Goal: Task Accomplishment & Management: Use online tool/utility

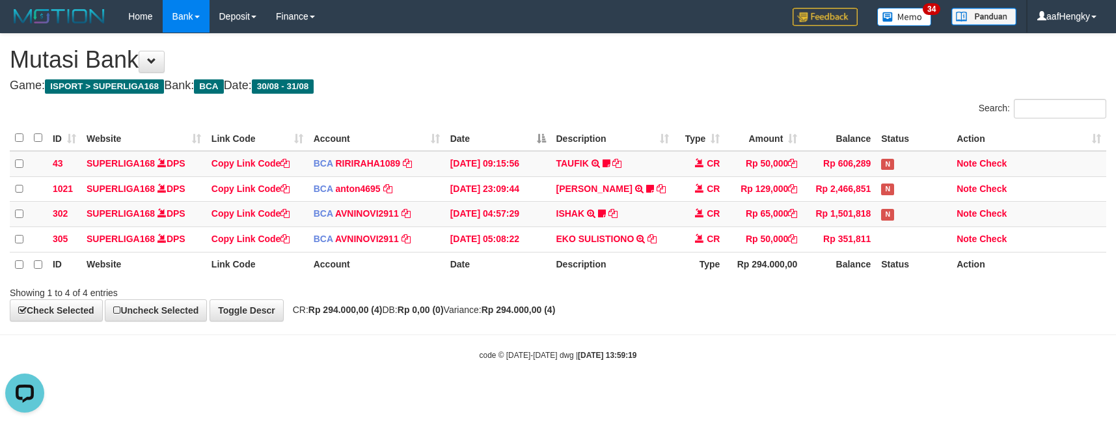
drag, startPoint x: 769, startPoint y: 20, endPoint x: 776, endPoint y: 40, distance: 21.2
click at [772, 27] on div "Home Bank Account List Mutasi Bank Search Note Mutasi Deposit DPS Fetch DPS Lis…" at bounding box center [558, 16] width 1096 height 33
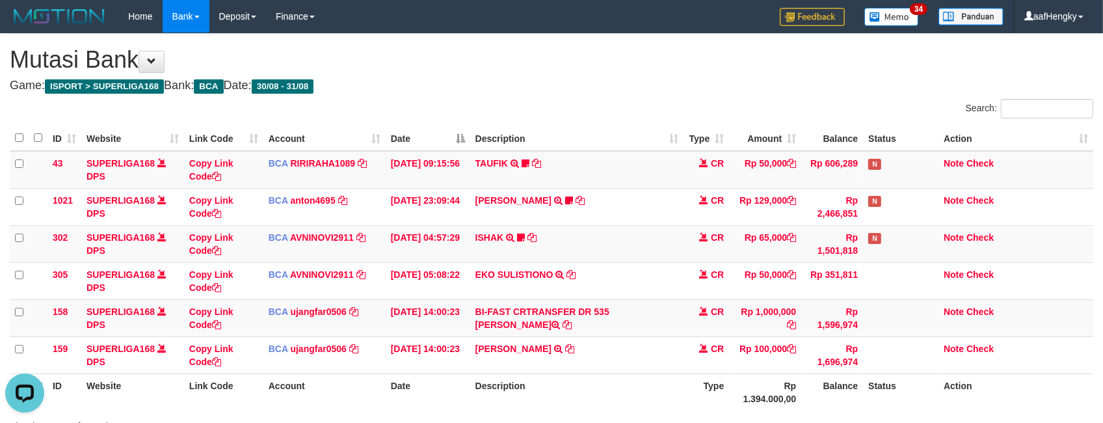
click at [583, 79] on h4 "Game: ISPORT > SUPERLIGA168 Bank: BCA Date: 30/08 - 31/08" at bounding box center [552, 85] width 1084 height 13
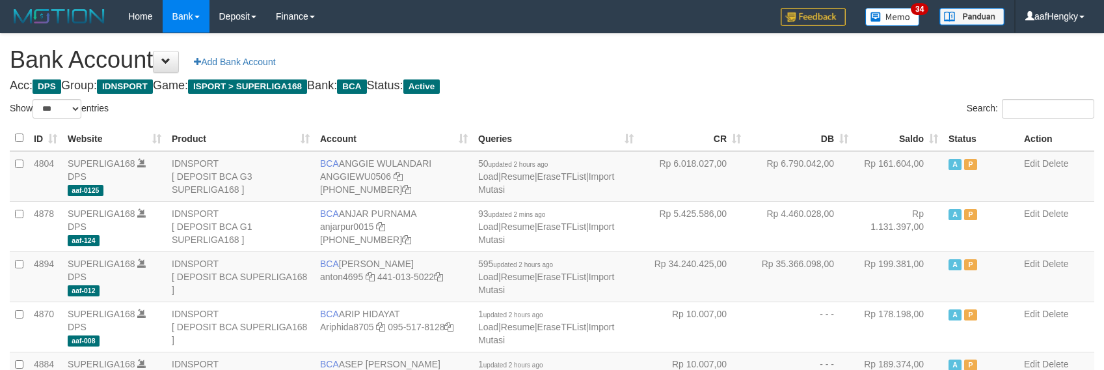
select select "***"
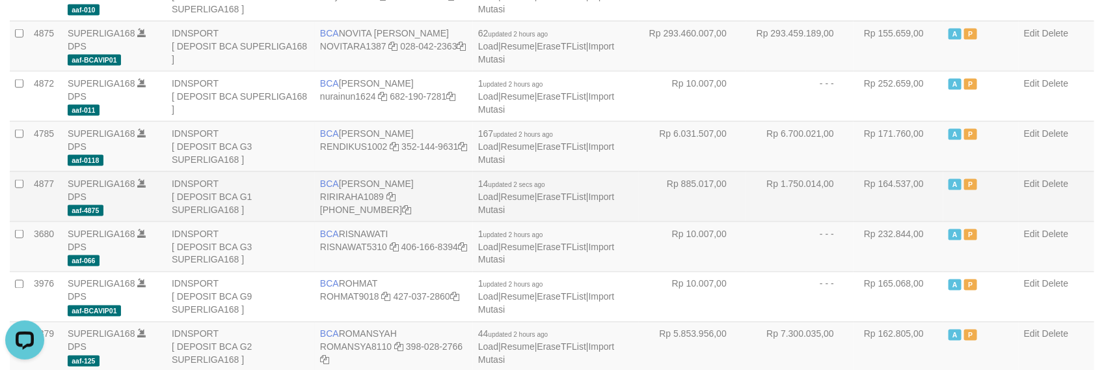
drag, startPoint x: 843, startPoint y: 184, endPoint x: 817, endPoint y: 185, distance: 26.7
click at [838, 185] on td "Rp 1.750.014,00" at bounding box center [799, 196] width 107 height 50
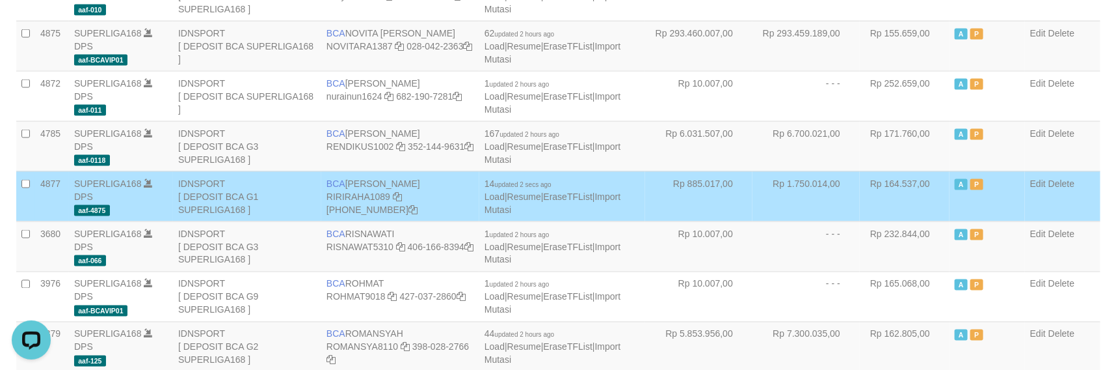
scroll to position [141, 0]
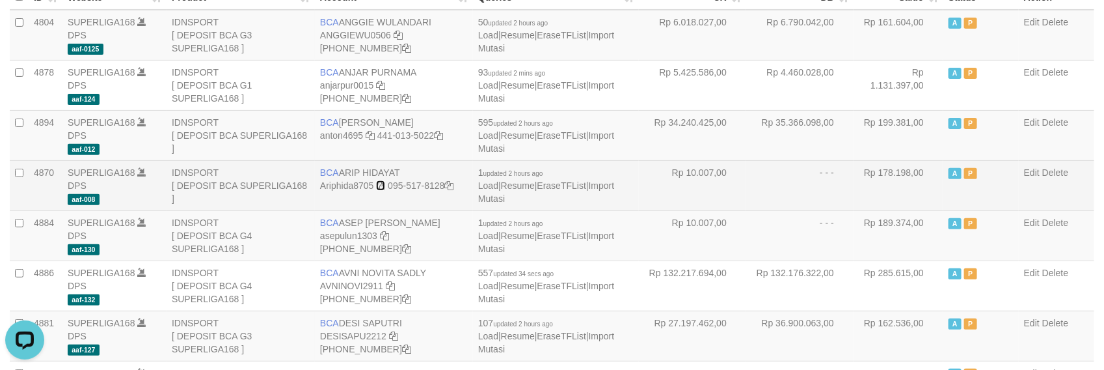
click at [384, 183] on icon at bounding box center [380, 185] width 9 height 9
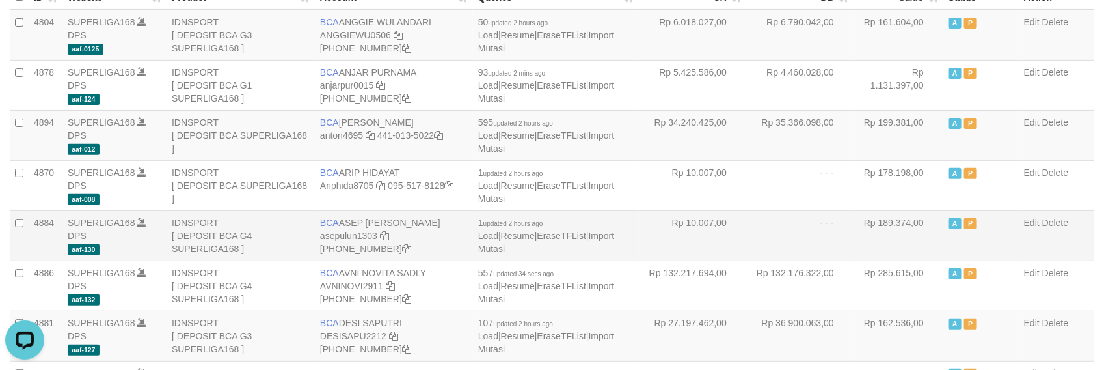
click at [781, 244] on td "- - -" at bounding box center [799, 235] width 107 height 50
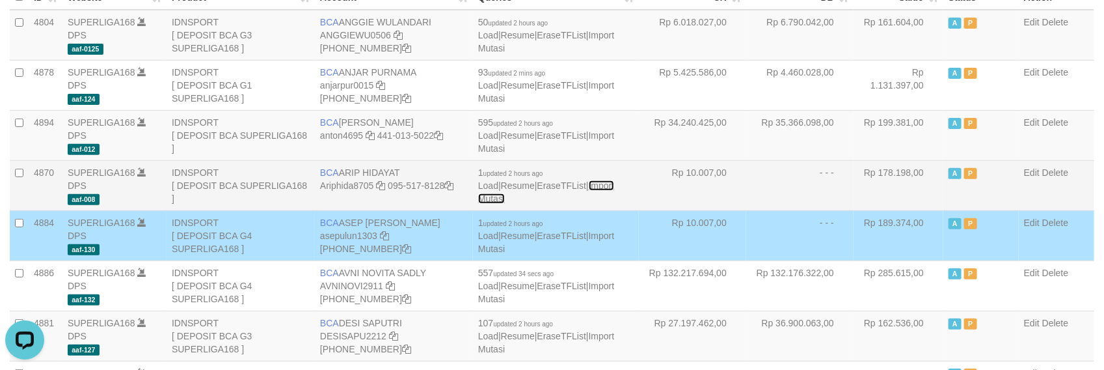
click at [612, 182] on link "Import Mutasi" at bounding box center [546, 191] width 136 height 23
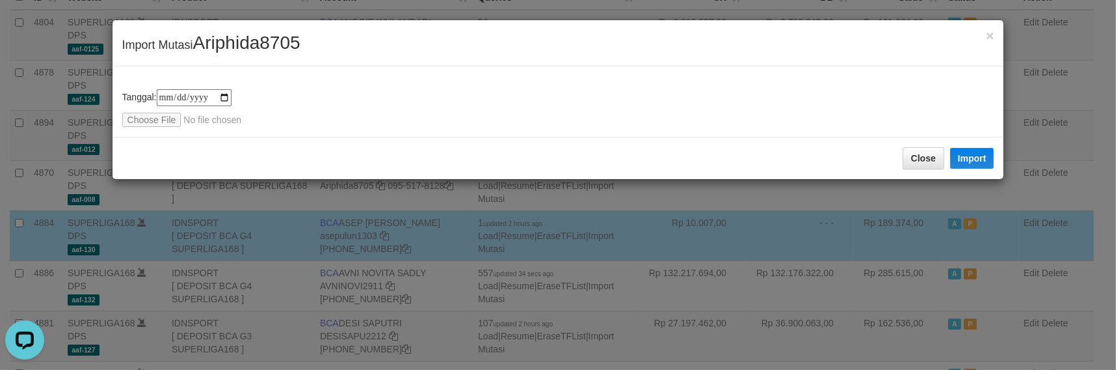
type input "**********"
click at [960, 163] on button "Import" at bounding box center [973, 158] width 44 height 21
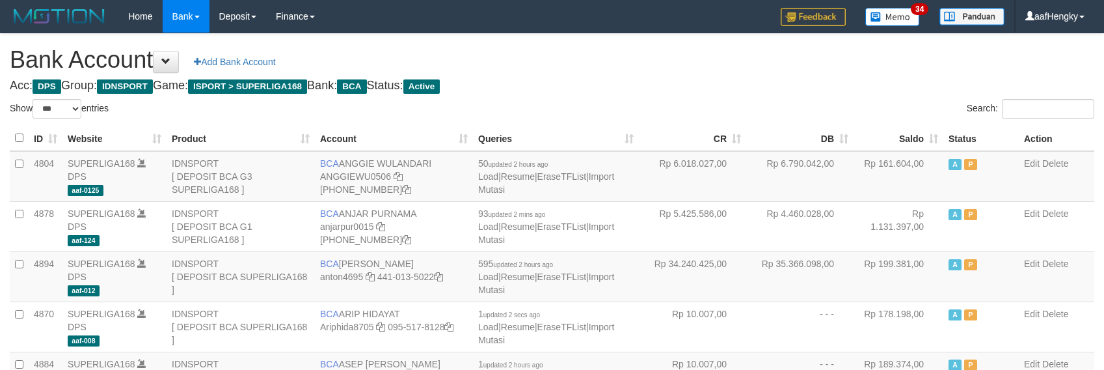
select select "***"
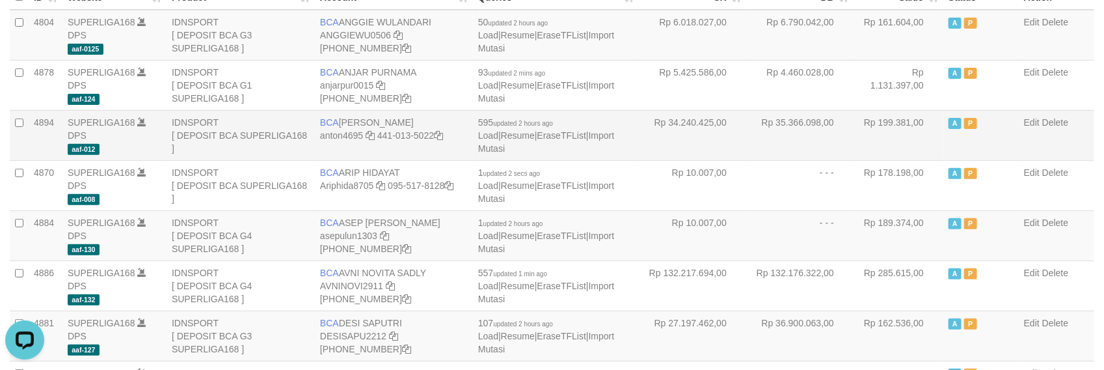
click at [751, 131] on td "Rp 35.366.098,00" at bounding box center [799, 135] width 107 height 50
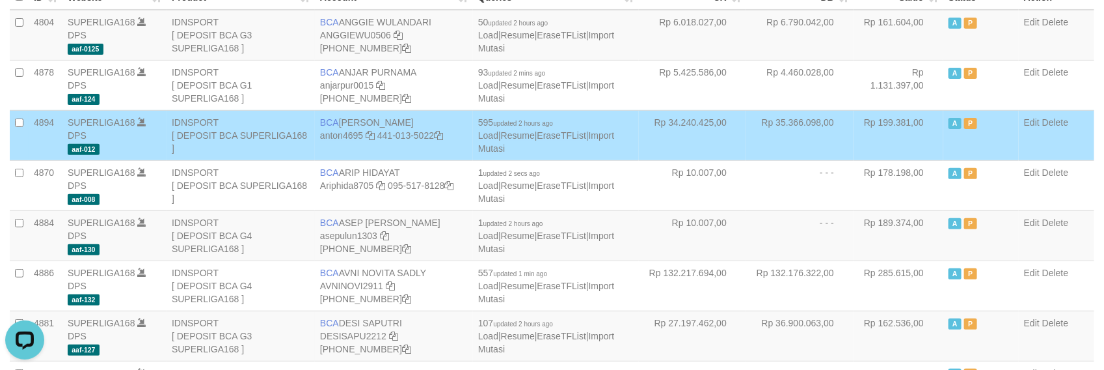
click at [824, 156] on td "Rp 35.366.098,00" at bounding box center [799, 135] width 107 height 50
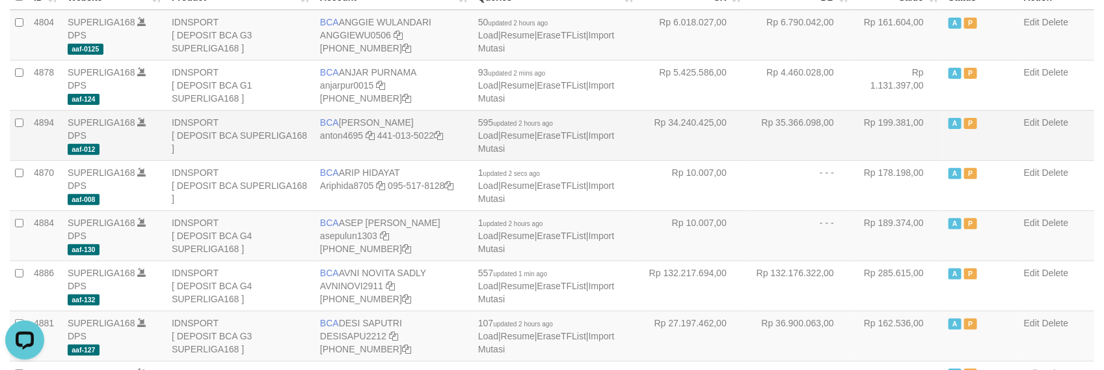
click at [802, 122] on td "Rp 35.366.098,00" at bounding box center [799, 135] width 107 height 50
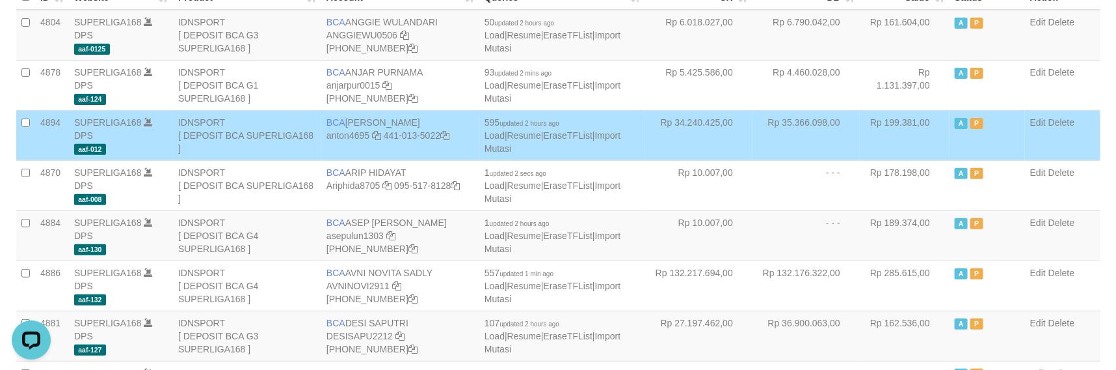
scroll to position [995, 0]
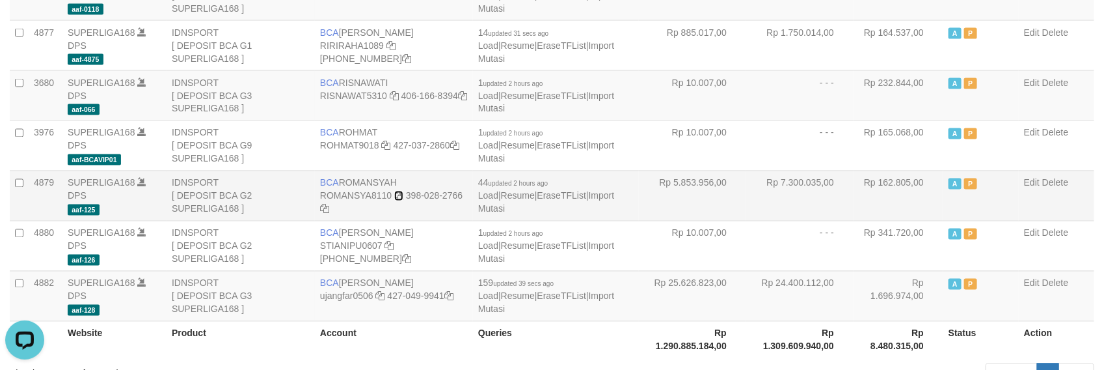
click at [398, 191] on icon at bounding box center [398, 195] width 9 height 9
click at [810, 271] on td "Rp 24.400.112,00" at bounding box center [799, 296] width 107 height 50
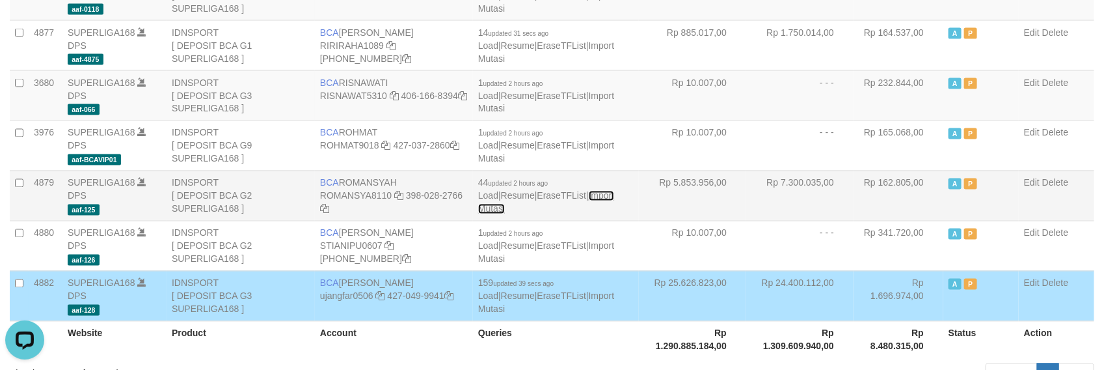
click at [614, 191] on link "Import Mutasi" at bounding box center [546, 202] width 136 height 23
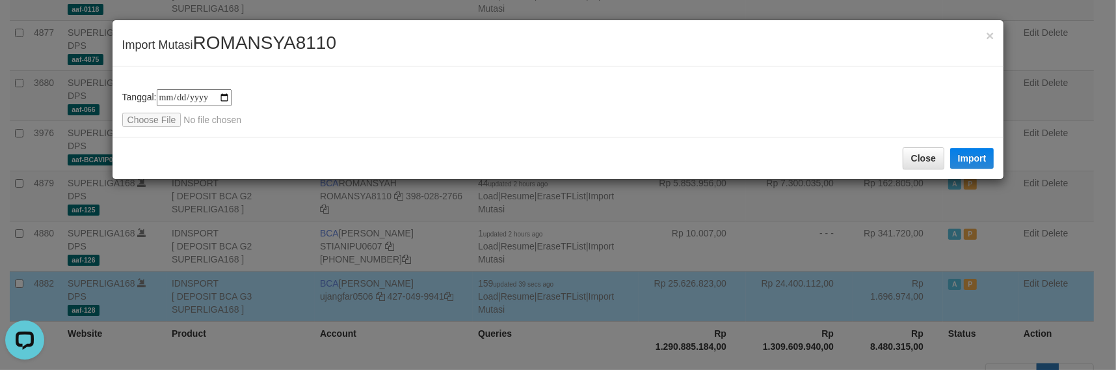
type input "**********"
click at [983, 148] on button "Import" at bounding box center [973, 158] width 44 height 21
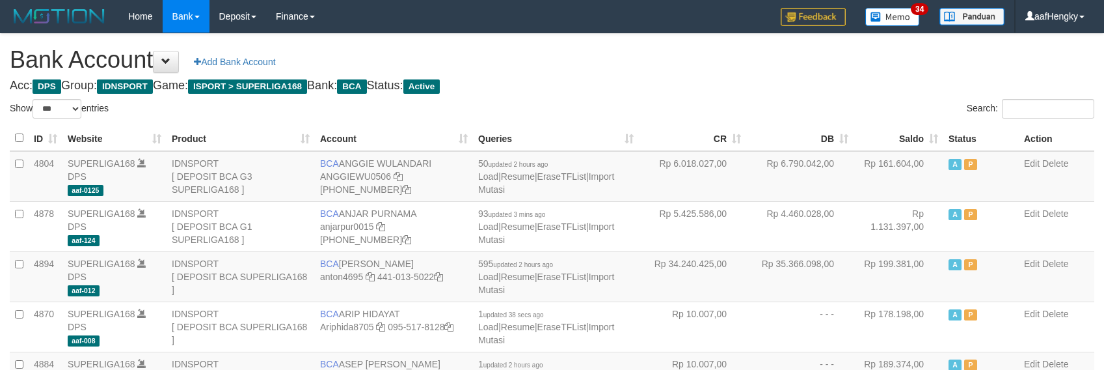
select select "***"
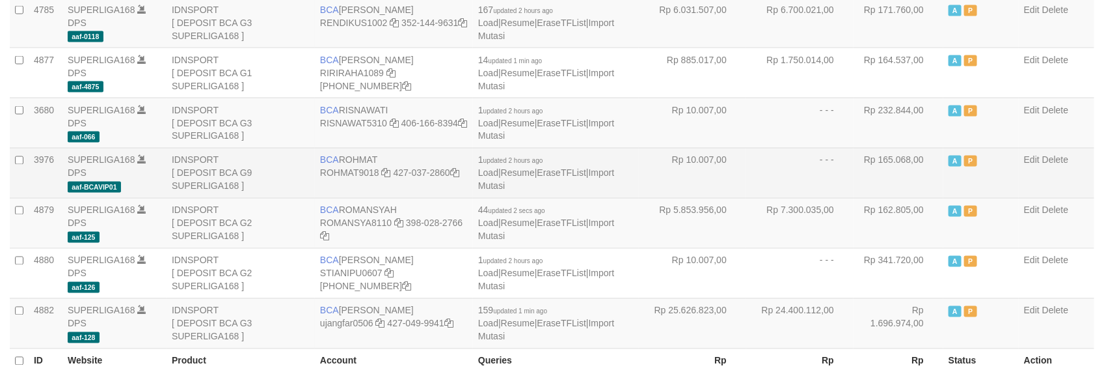
click at [960, 164] on td "A P" at bounding box center [980, 173] width 75 height 50
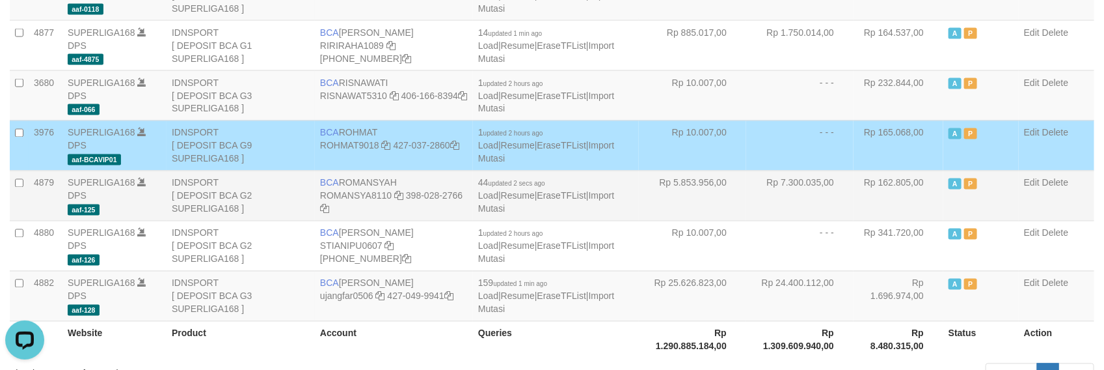
drag, startPoint x: 783, startPoint y: 176, endPoint x: 782, endPoint y: 196, distance: 19.5
click at [785, 194] on td "Rp 7.300.035,00" at bounding box center [799, 195] width 107 height 50
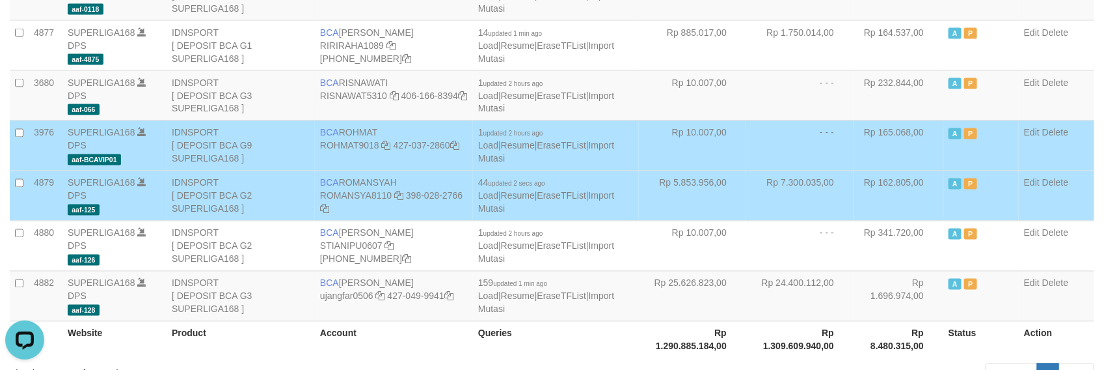
click at [929, 124] on td "Rp 165.068,00" at bounding box center [899, 145] width 90 height 50
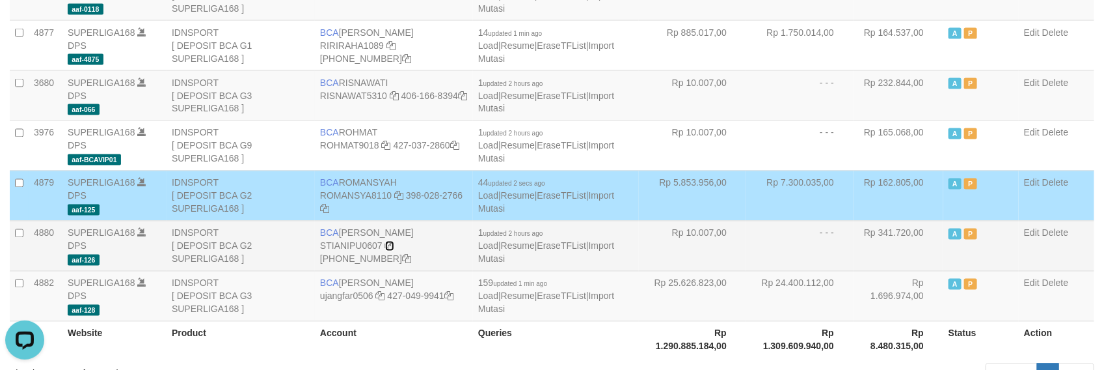
click at [388, 241] on icon at bounding box center [389, 245] width 9 height 9
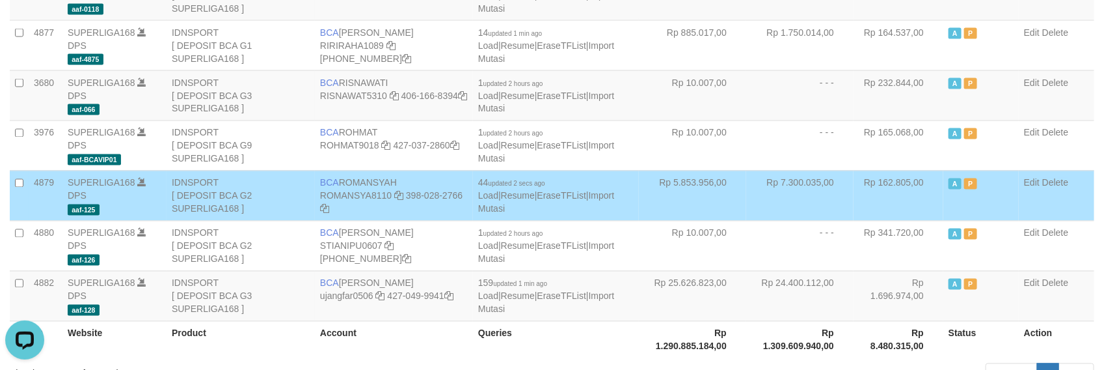
drag, startPoint x: 854, startPoint y: 111, endPoint x: 742, endPoint y: 198, distance: 142.4
click at [856, 120] on td "Rp 165.068,00" at bounding box center [899, 145] width 90 height 50
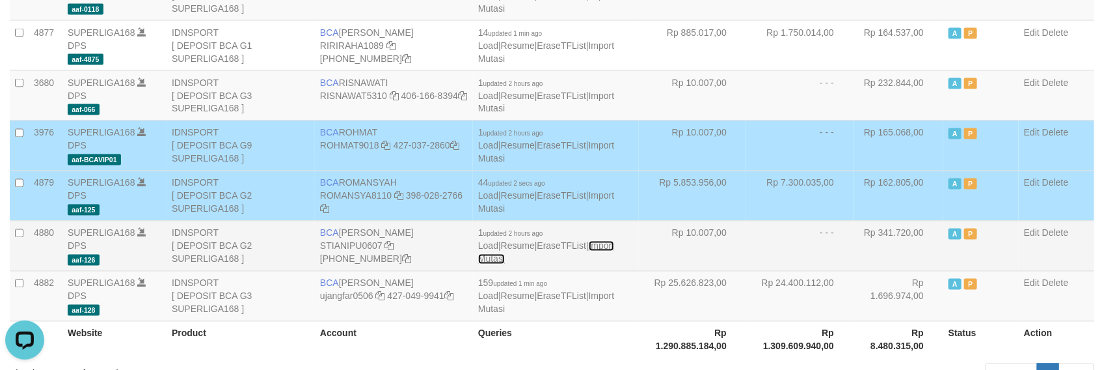
click at [612, 241] on link "Import Mutasi" at bounding box center [546, 252] width 136 height 23
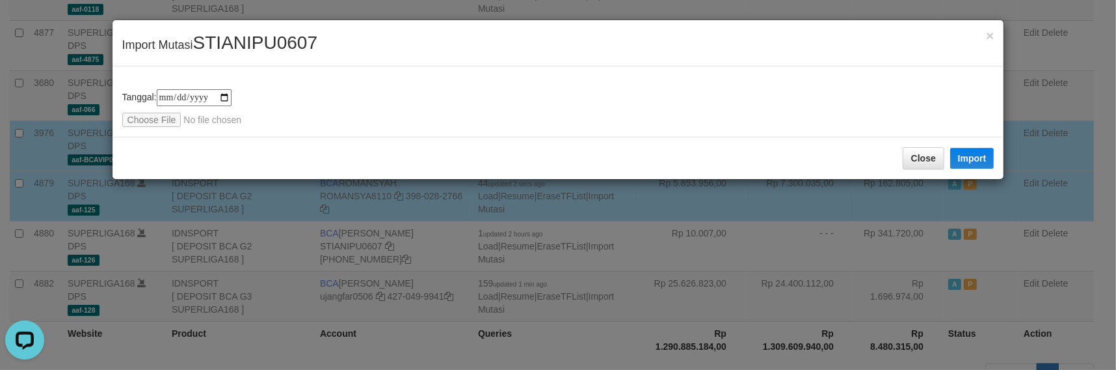
type input "**********"
click at [978, 153] on button "Import" at bounding box center [973, 158] width 44 height 21
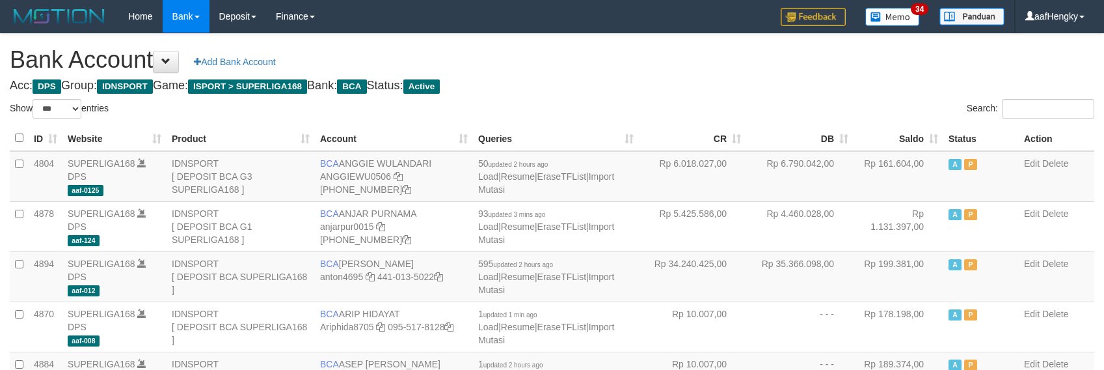
select select "***"
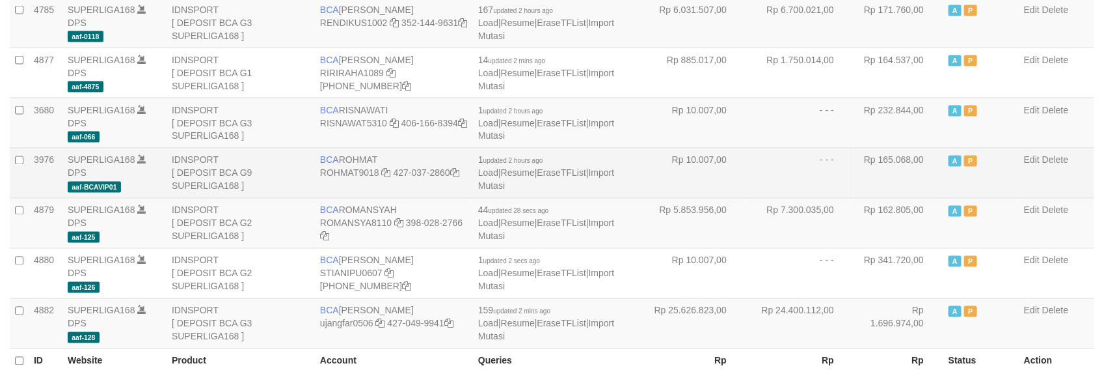
click at [889, 180] on td "Rp 165.068,00" at bounding box center [899, 173] width 90 height 50
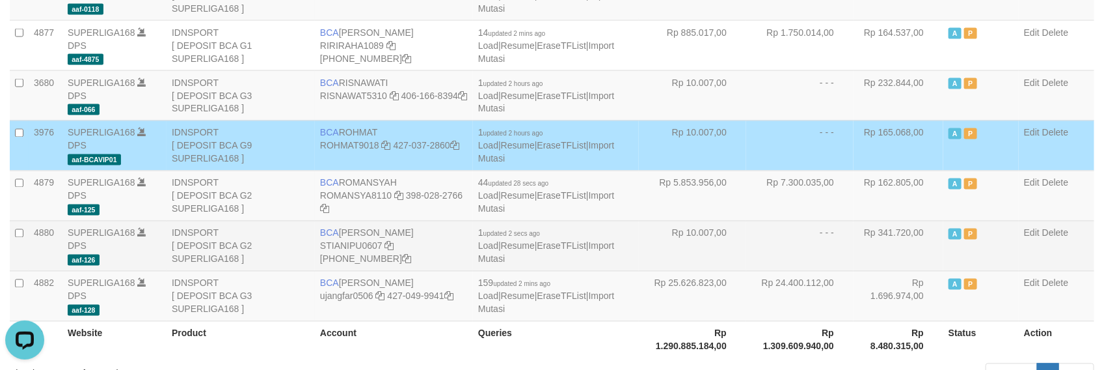
click at [761, 258] on td "- - -" at bounding box center [799, 246] width 107 height 50
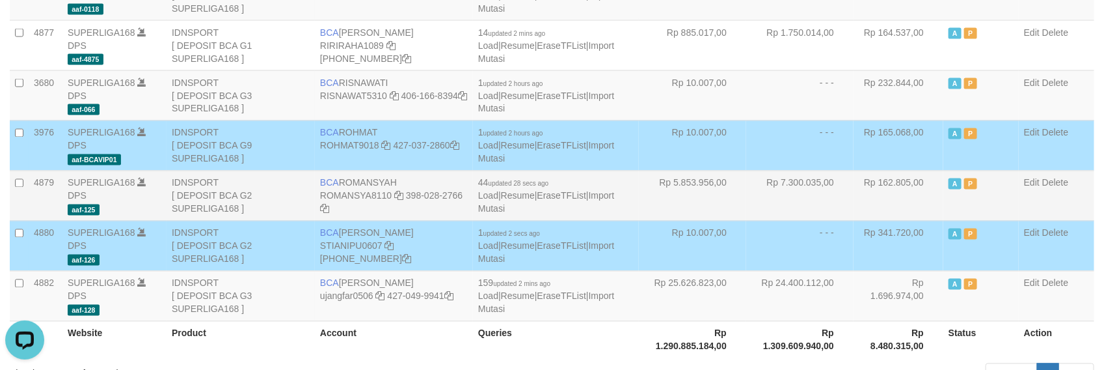
click at [856, 173] on td "Rp 162.805,00" at bounding box center [899, 195] width 90 height 50
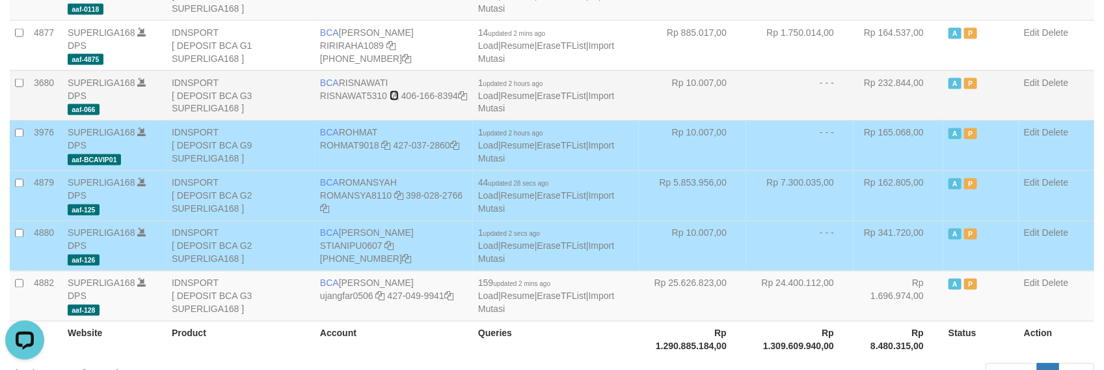
click at [394, 91] on icon at bounding box center [394, 95] width 9 height 9
click at [848, 184] on td "Rp 7.300.035,00" at bounding box center [799, 195] width 107 height 50
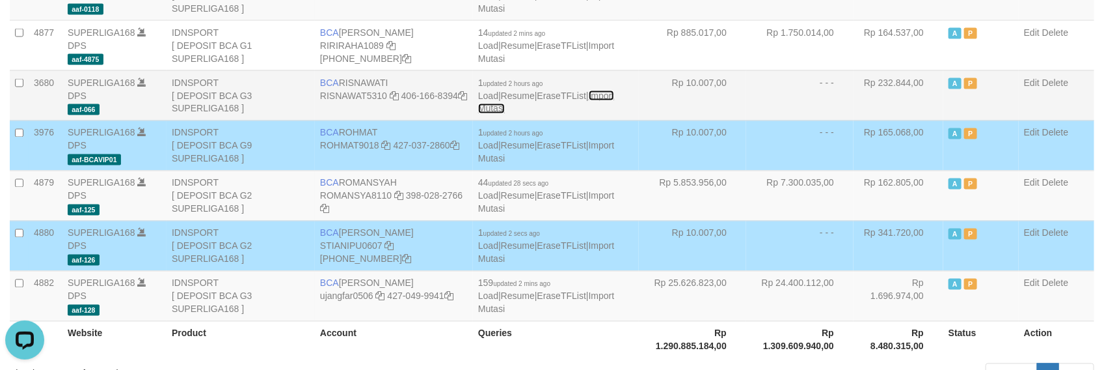
click at [612, 90] on link "Import Mutasi" at bounding box center [546, 101] width 136 height 23
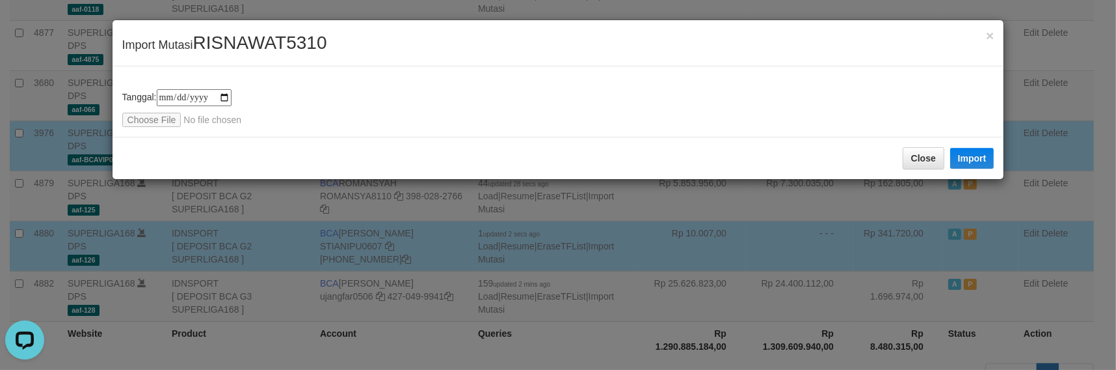
type input "**********"
click at [984, 158] on button "Import" at bounding box center [973, 158] width 44 height 21
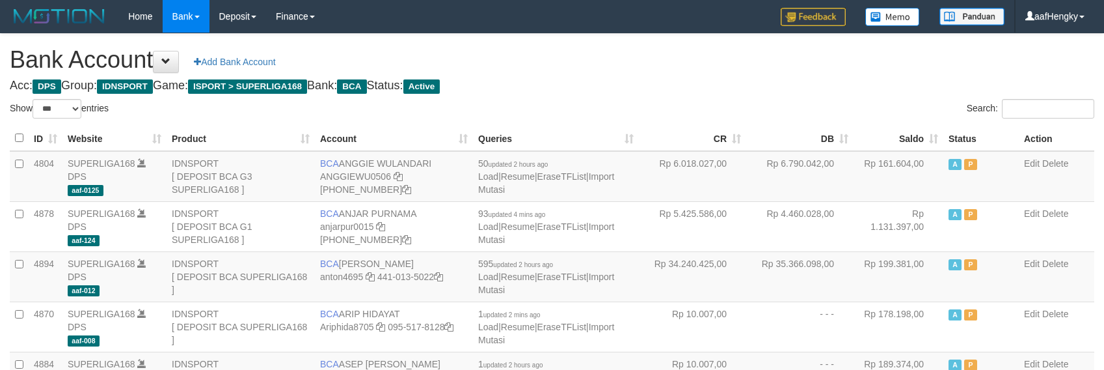
select select "***"
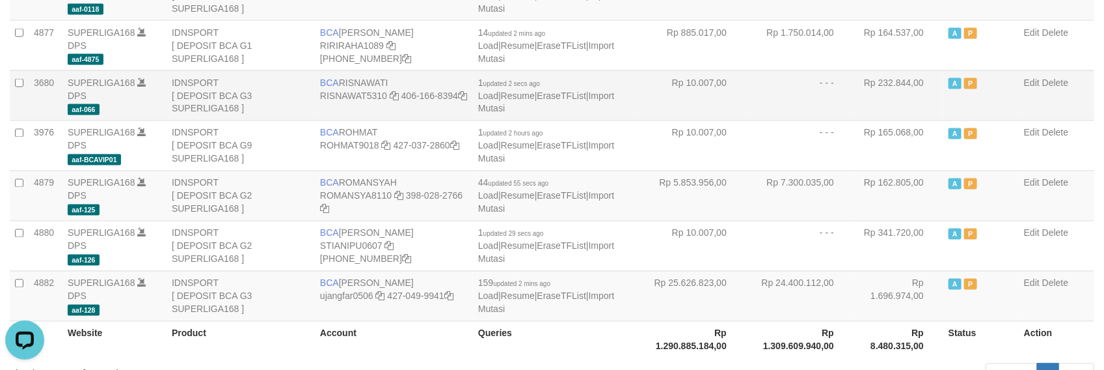
click at [997, 72] on td "A P" at bounding box center [980, 95] width 75 height 50
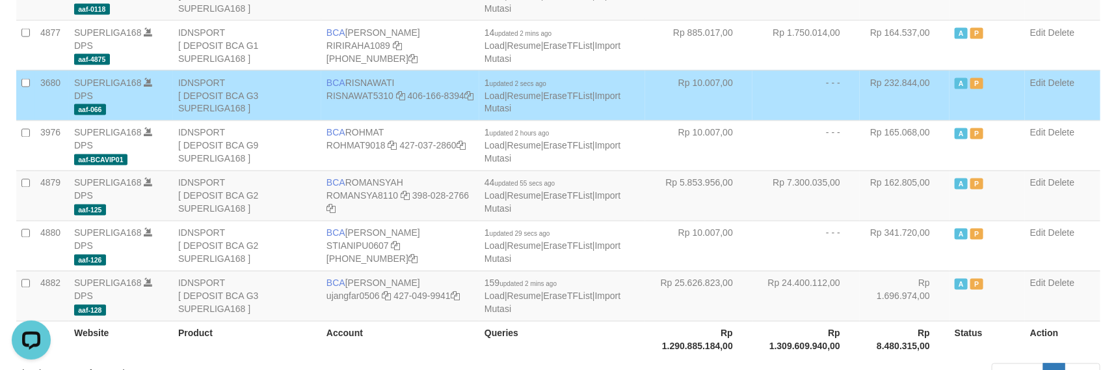
scroll to position [443, 0]
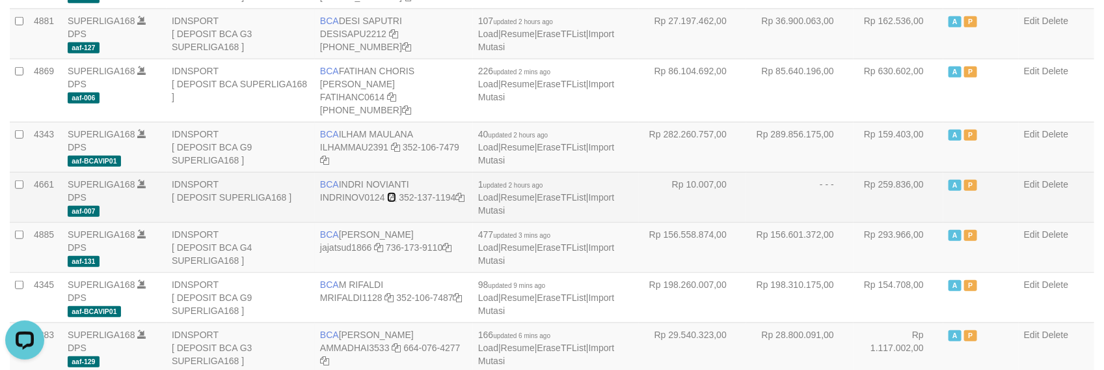
click at [394, 193] on icon at bounding box center [391, 197] width 9 height 9
drag, startPoint x: 822, startPoint y: 142, endPoint x: 771, endPoint y: 159, distance: 53.7
click at [823, 143] on td "Rp 289.856.175,00" at bounding box center [799, 147] width 107 height 50
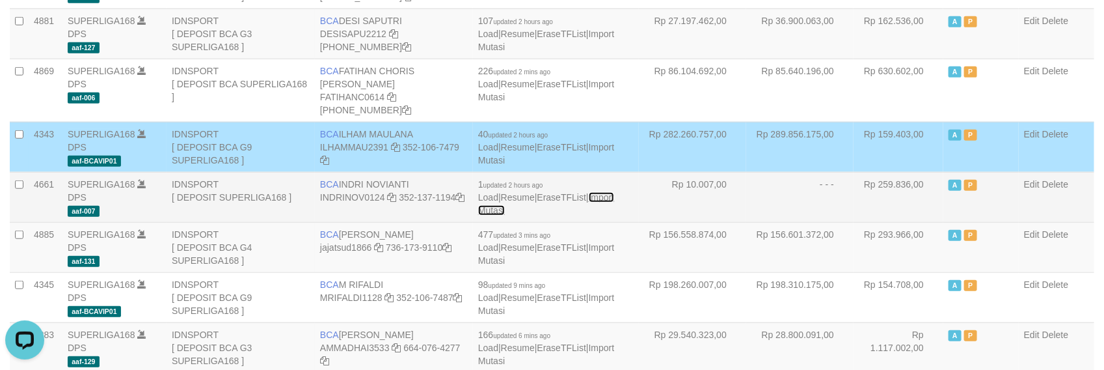
click at [607, 192] on link "Import Mutasi" at bounding box center [546, 203] width 136 height 23
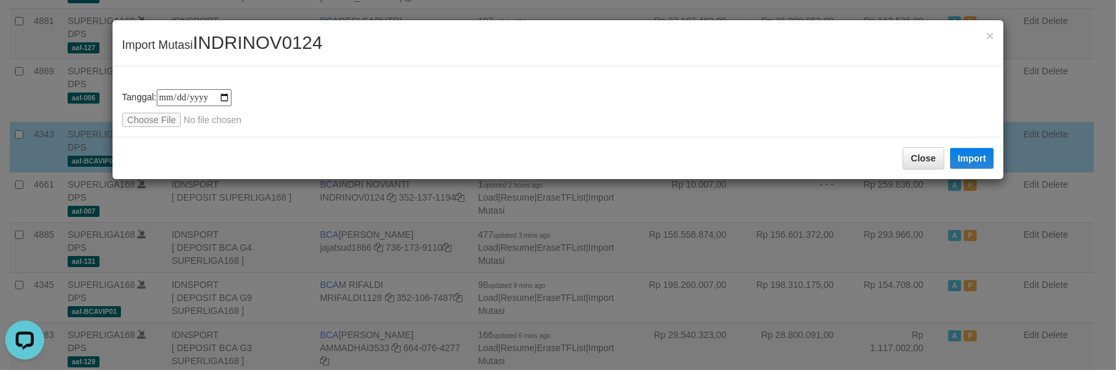
type input "**********"
click at [980, 157] on button "Import" at bounding box center [973, 158] width 44 height 21
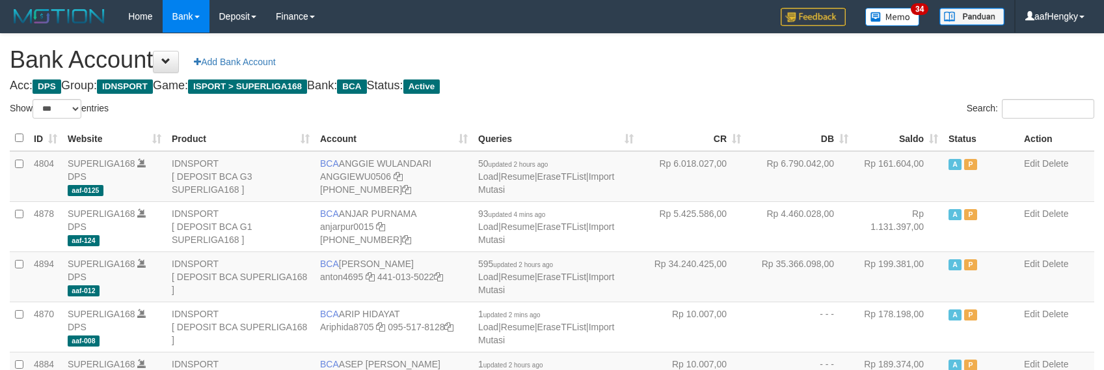
select select "***"
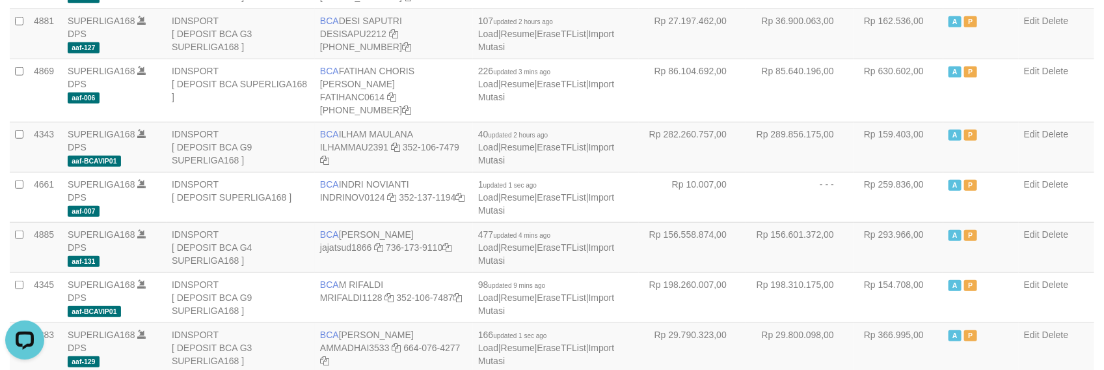
drag, startPoint x: 792, startPoint y: 124, endPoint x: 766, endPoint y: 204, distance: 84.2
click at [794, 130] on td "Rp 289.856.175,00" at bounding box center [799, 147] width 107 height 50
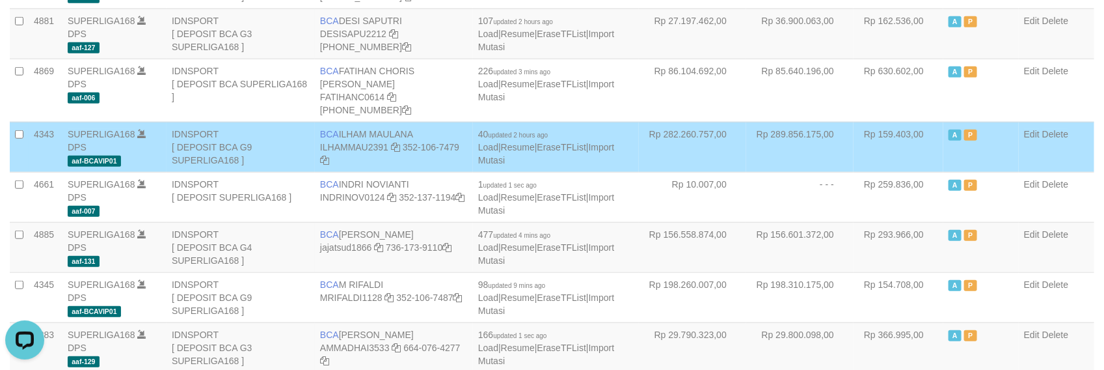
scroll to position [794, 0]
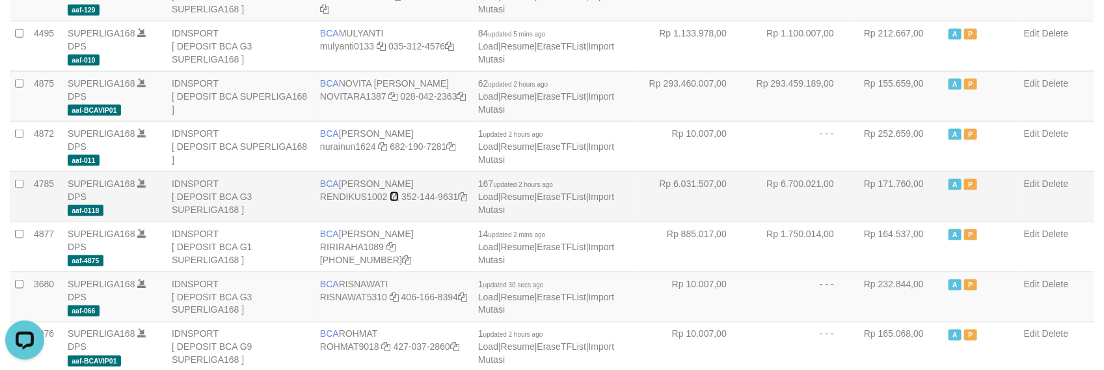
click at [392, 192] on icon at bounding box center [394, 196] width 9 height 9
drag, startPoint x: 789, startPoint y: 186, endPoint x: 756, endPoint y: 206, distance: 37.9
click at [785, 197] on td "Rp 6.700.021,00" at bounding box center [799, 196] width 107 height 50
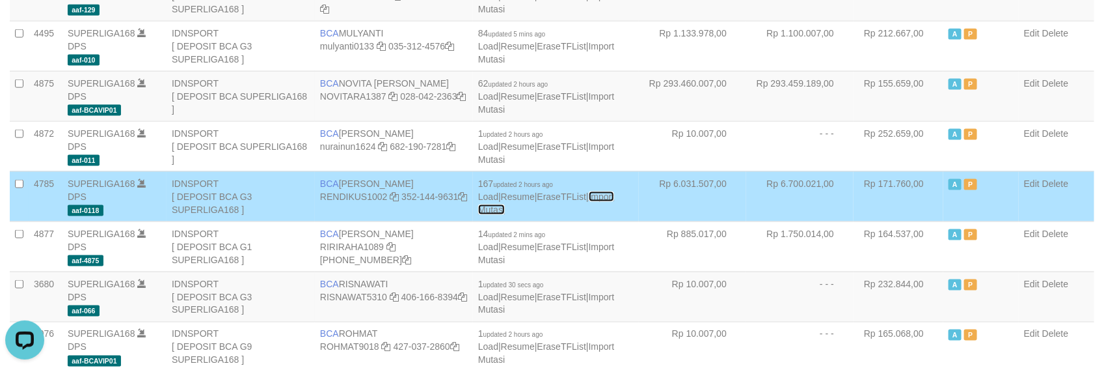
click at [612, 191] on link "Import Mutasi" at bounding box center [546, 202] width 136 height 23
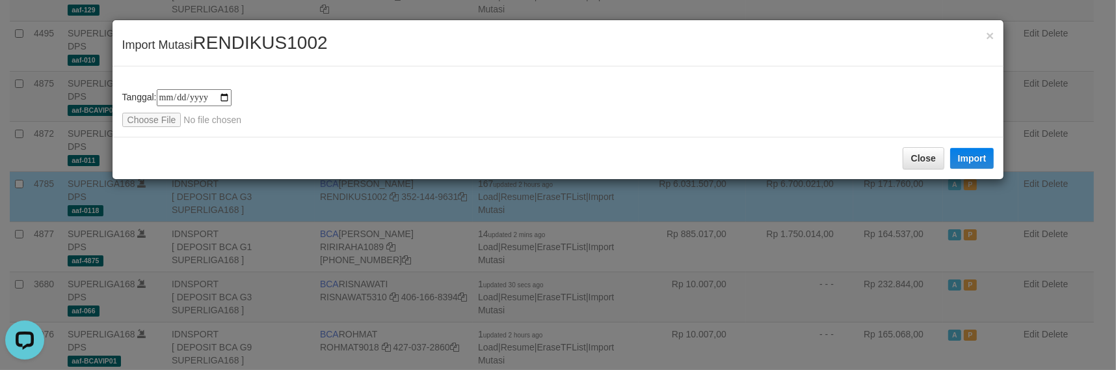
click at [945, 141] on div "Close Import" at bounding box center [559, 158] width 892 height 42
click at [928, 154] on button "Close" at bounding box center [924, 158] width 42 height 22
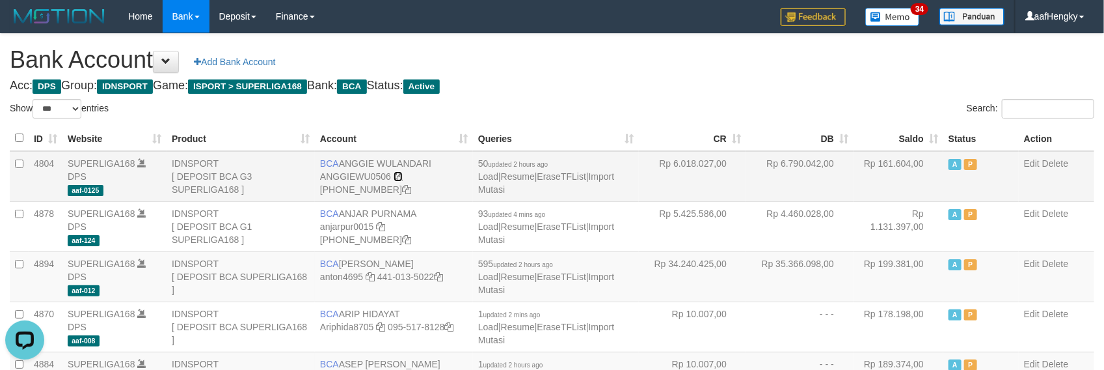
click at [398, 177] on icon at bounding box center [398, 176] width 9 height 9
drag, startPoint x: 880, startPoint y: 141, endPoint x: 843, endPoint y: 138, distance: 37.2
click at [880, 141] on th "Saldo" at bounding box center [899, 138] width 90 height 25
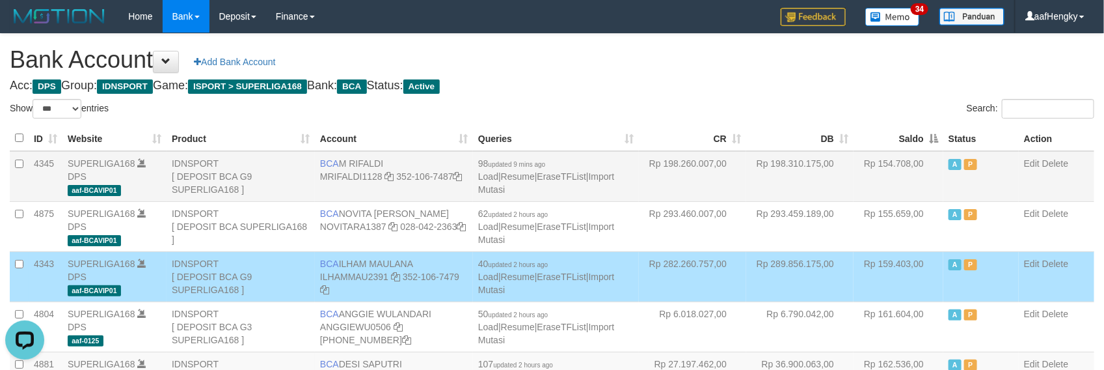
drag, startPoint x: 934, startPoint y: 174, endPoint x: 928, endPoint y: 181, distance: 9.2
click at [932, 180] on td "Rp 154.708,00" at bounding box center [899, 176] width 90 height 51
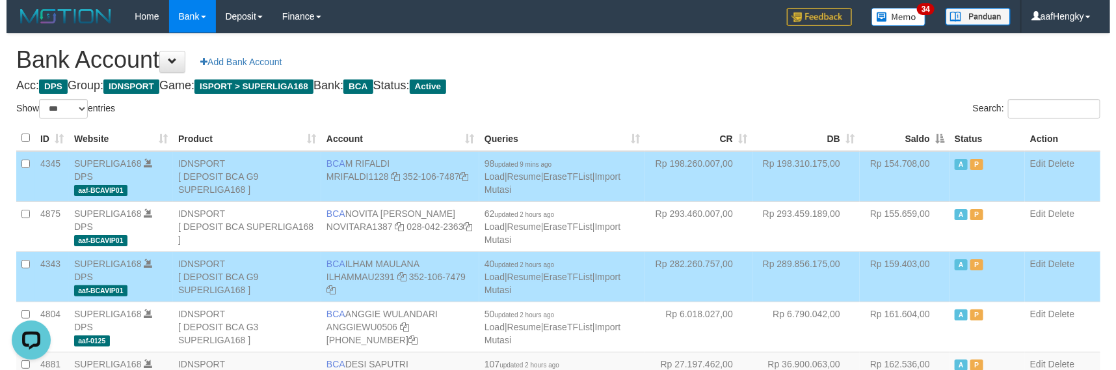
scroll to position [192, 0]
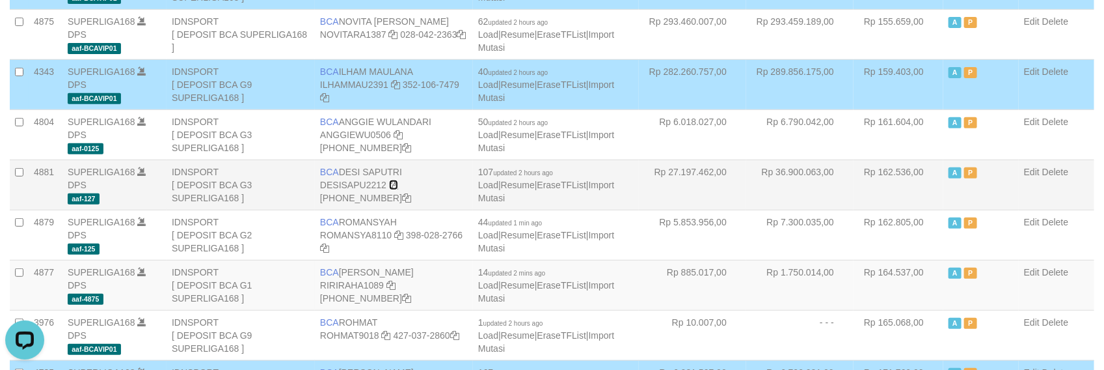
drag, startPoint x: 392, startPoint y: 185, endPoint x: 403, endPoint y: 184, distance: 11.1
click at [394, 185] on icon at bounding box center [393, 184] width 9 height 9
click at [609, 184] on link "Import Mutasi" at bounding box center [546, 191] width 136 height 23
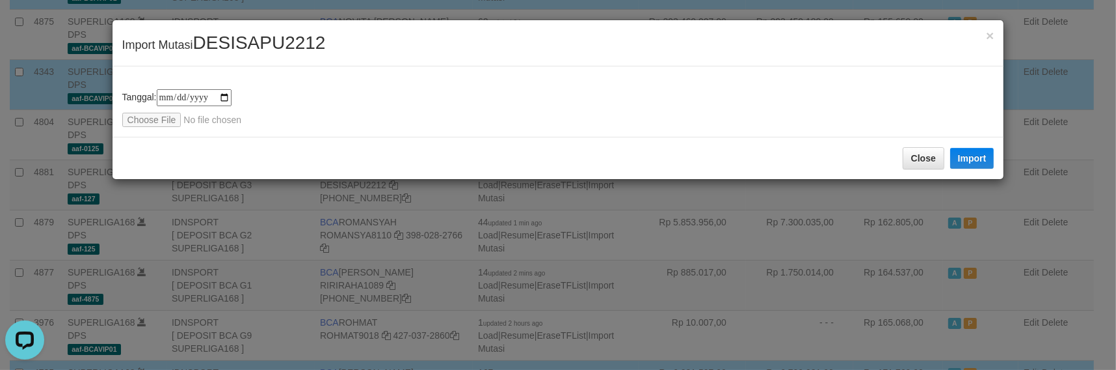
type input "**********"
click at [964, 150] on button "Import" at bounding box center [973, 158] width 44 height 21
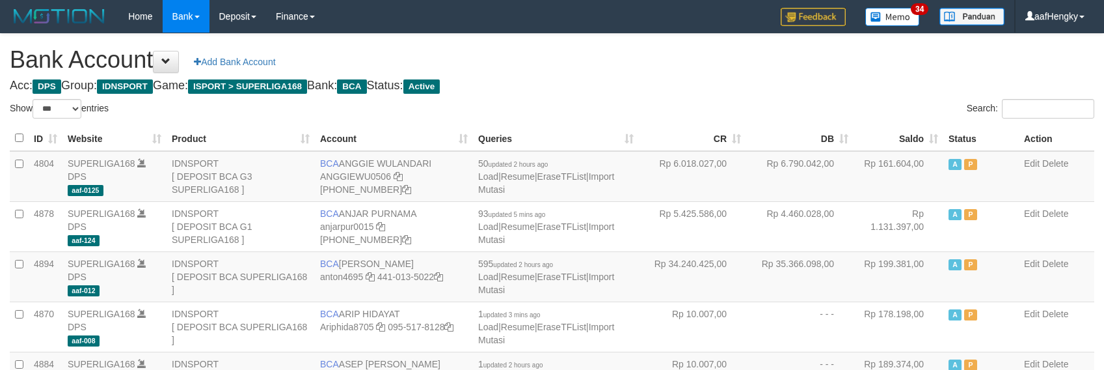
select select "***"
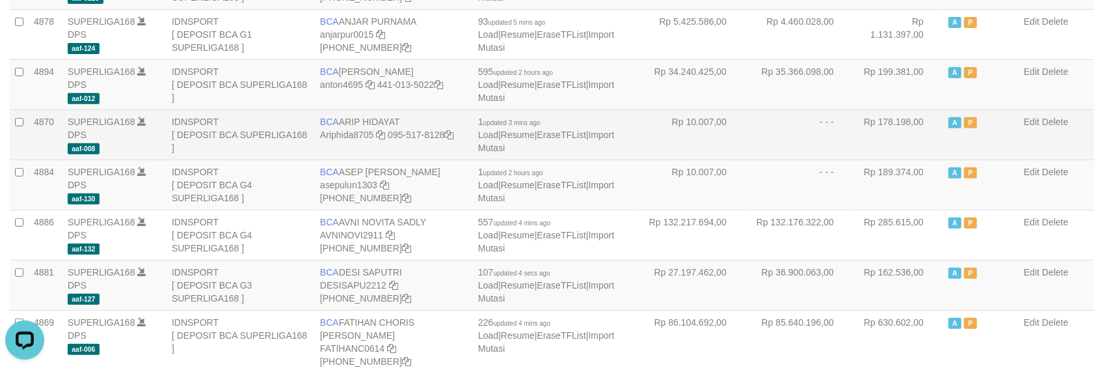
drag, startPoint x: 852, startPoint y: 137, endPoint x: 865, endPoint y: 137, distance: 13.0
click at [865, 137] on tr "4870 SUPERLIGA168 DPS aaf-008 IDNSPORT [ DEPOSIT BCA SUPERLIGA168 ] BCA ARIP HI…" at bounding box center [552, 134] width 1085 height 50
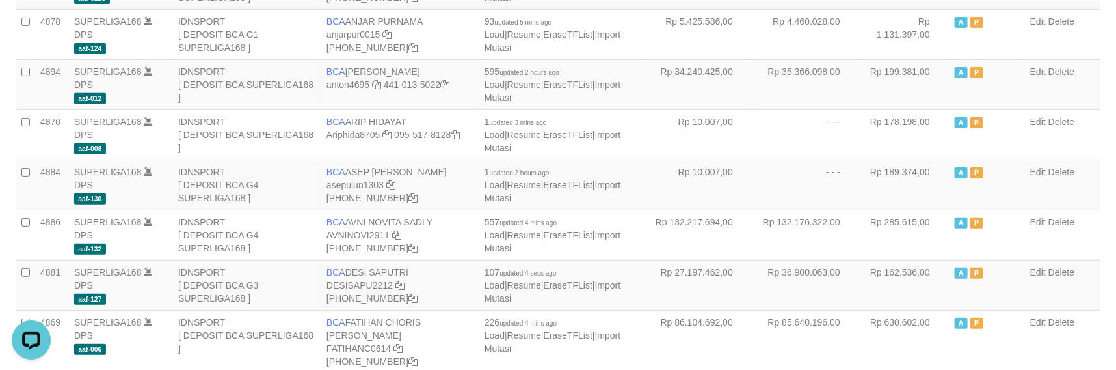
scroll to position [744, 0]
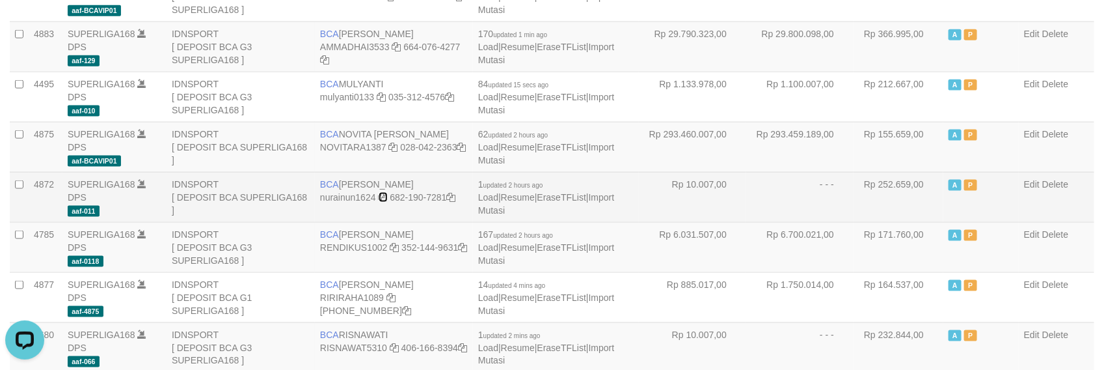
click at [381, 193] on icon at bounding box center [383, 197] width 9 height 9
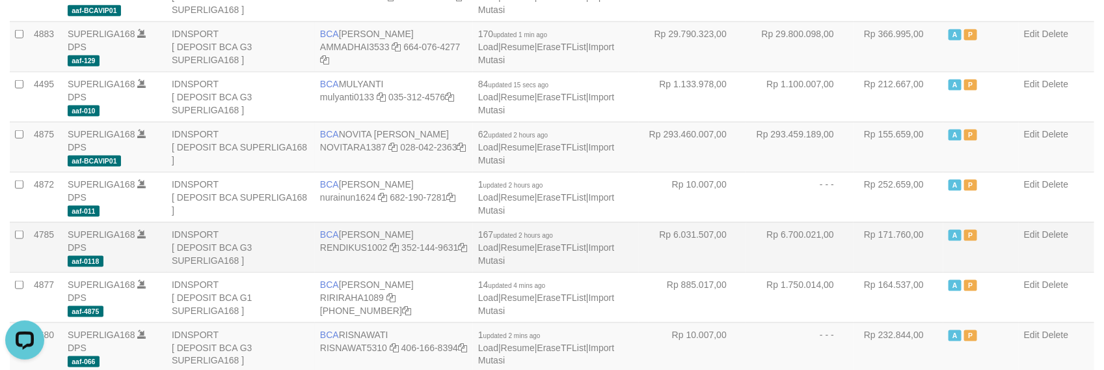
drag, startPoint x: 864, startPoint y: 236, endPoint x: 779, endPoint y: 259, distance: 88.2
click at [801, 258] on tr "4785 SUPERLIGA168 DPS aaf-0118 IDNSPORT [ DEPOSIT BCA G3 SUPERLIGA168 ] BCA REN…" at bounding box center [552, 247] width 1085 height 50
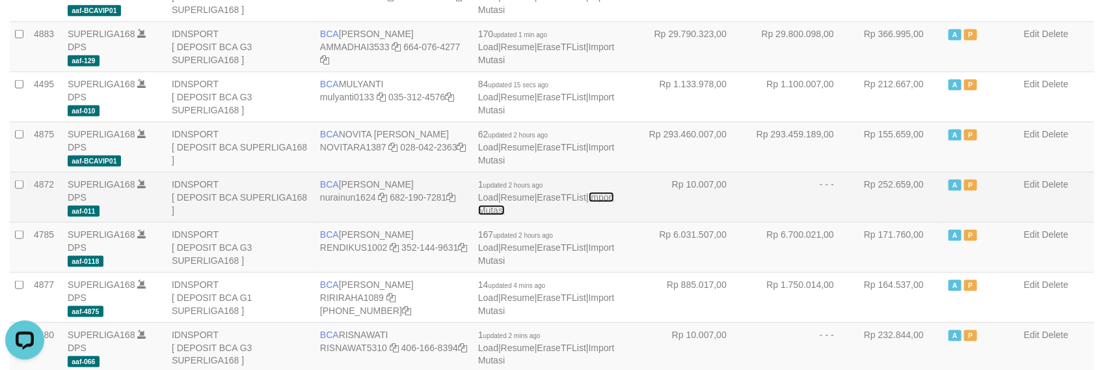
click at [614, 192] on link "Import Mutasi" at bounding box center [546, 203] width 136 height 23
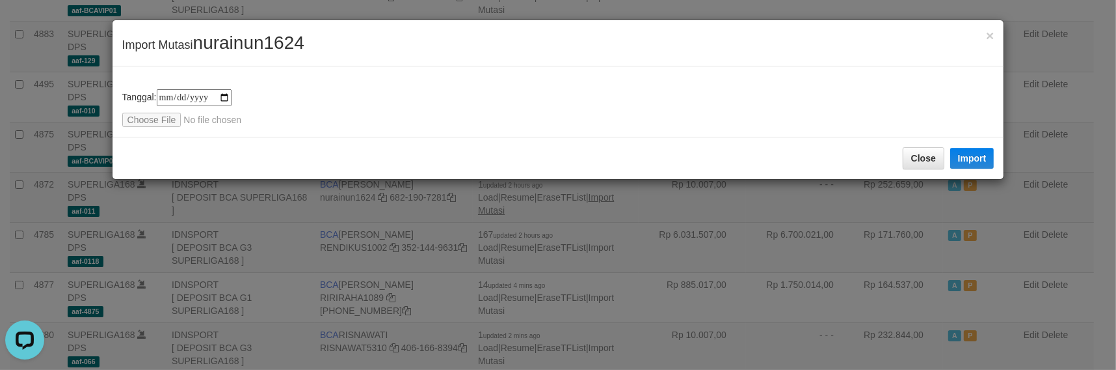
type input "**********"
drag, startPoint x: 962, startPoint y: 161, endPoint x: 247, endPoint y: 53, distance: 722.5
click at [962, 160] on button "Import" at bounding box center [973, 158] width 44 height 21
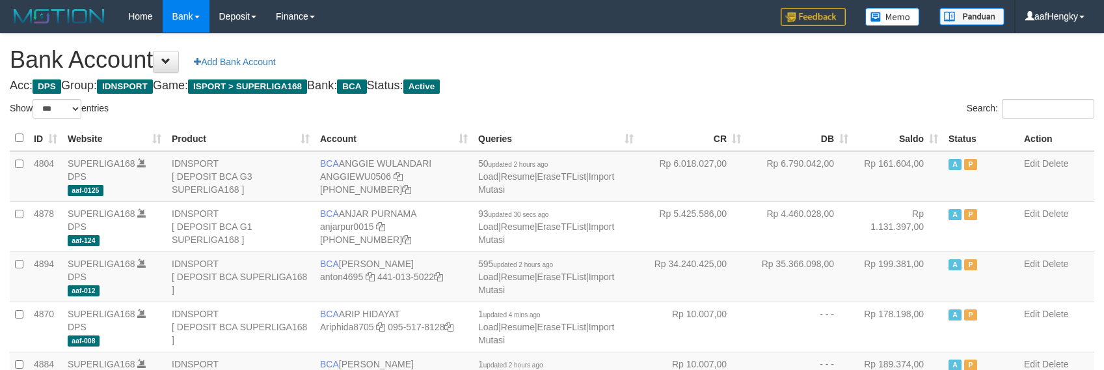
select select "***"
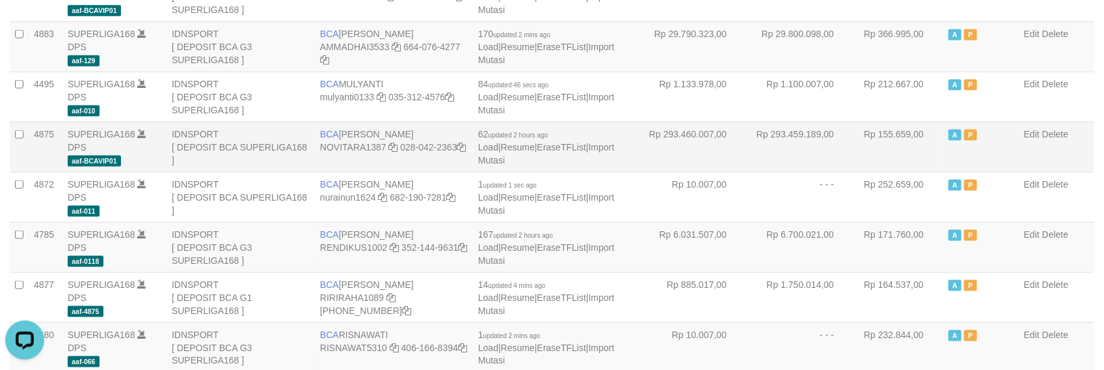
click at [768, 155] on td "Rp 293.459.189,00" at bounding box center [799, 147] width 107 height 50
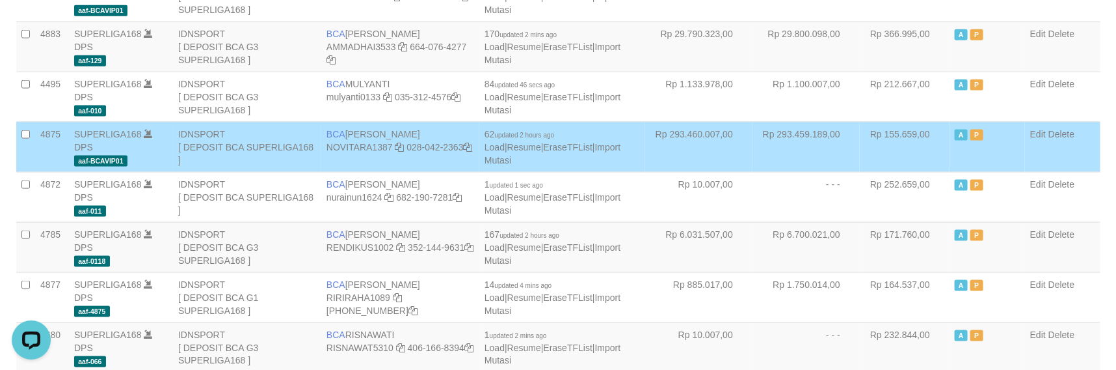
scroll to position [192, 0]
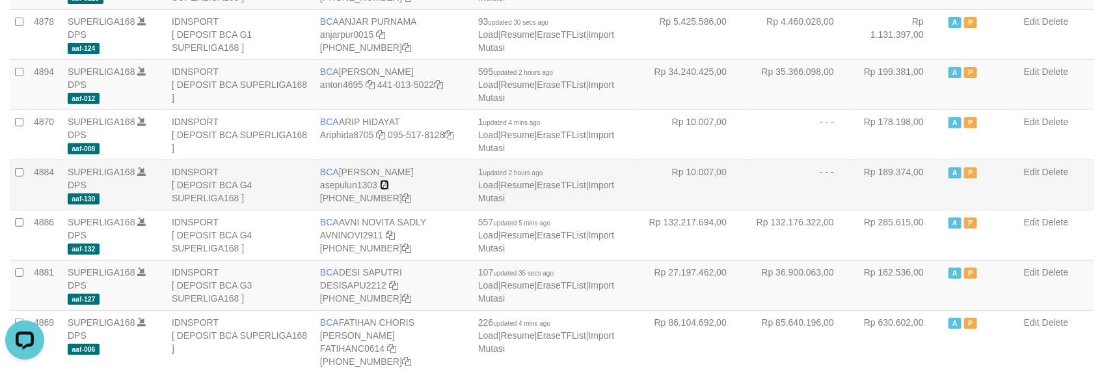
click at [385, 183] on icon at bounding box center [384, 184] width 9 height 9
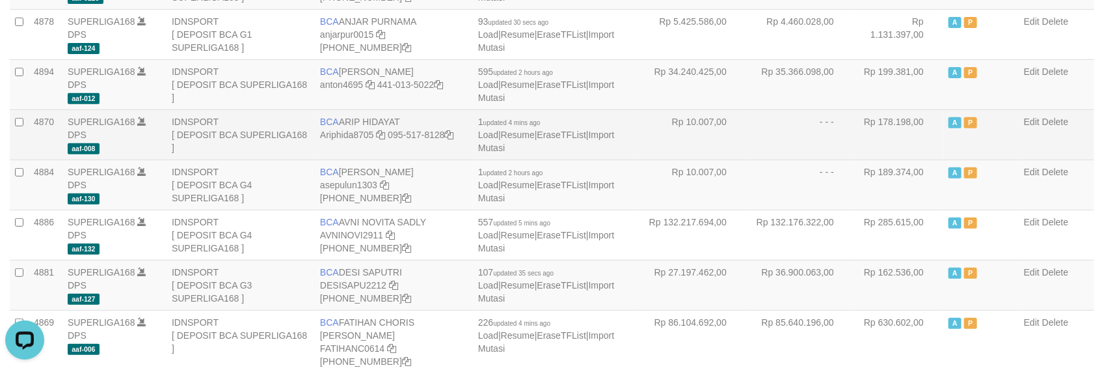
drag, startPoint x: 949, startPoint y: 96, endPoint x: 910, endPoint y: 119, distance: 45.5
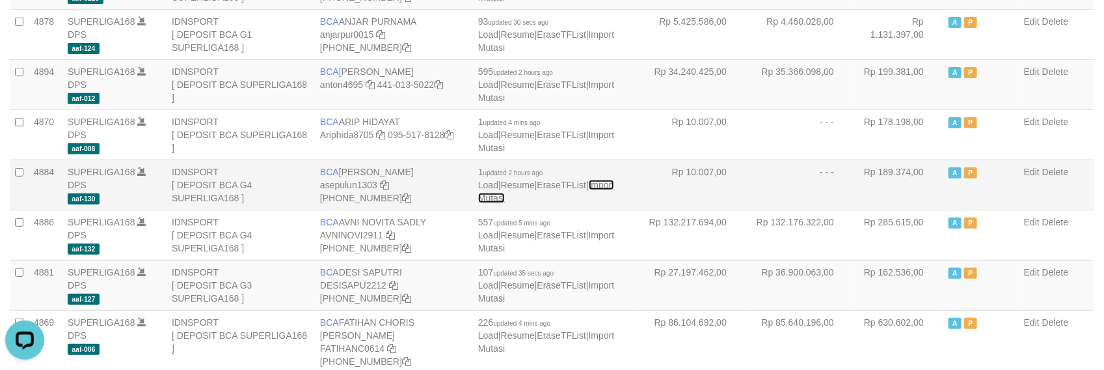
click at [610, 185] on link "Import Mutasi" at bounding box center [546, 191] width 136 height 23
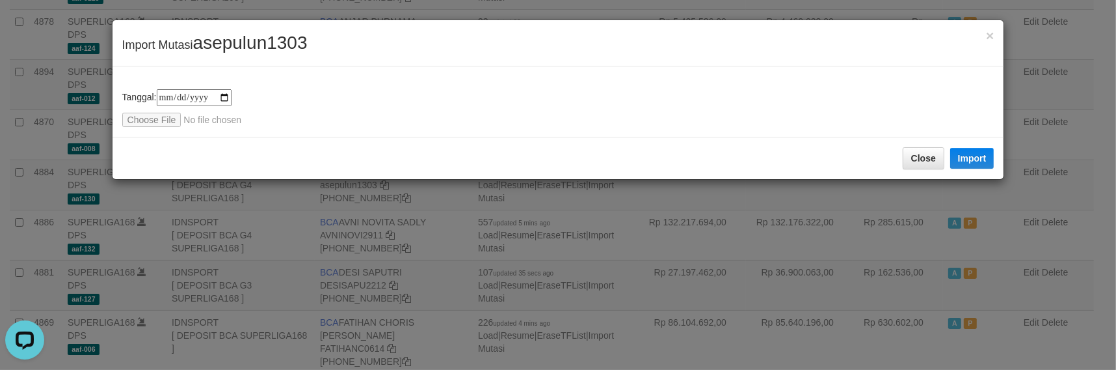
type input "**********"
click at [969, 154] on button "Import" at bounding box center [973, 158] width 44 height 21
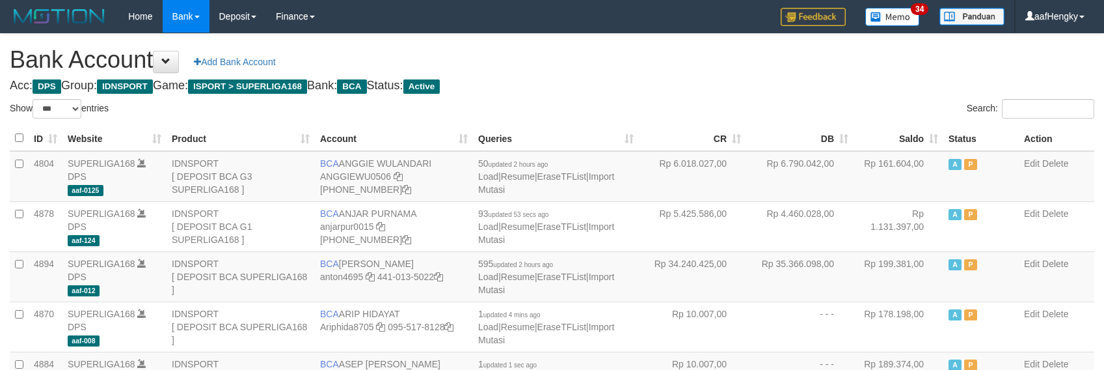
select select "***"
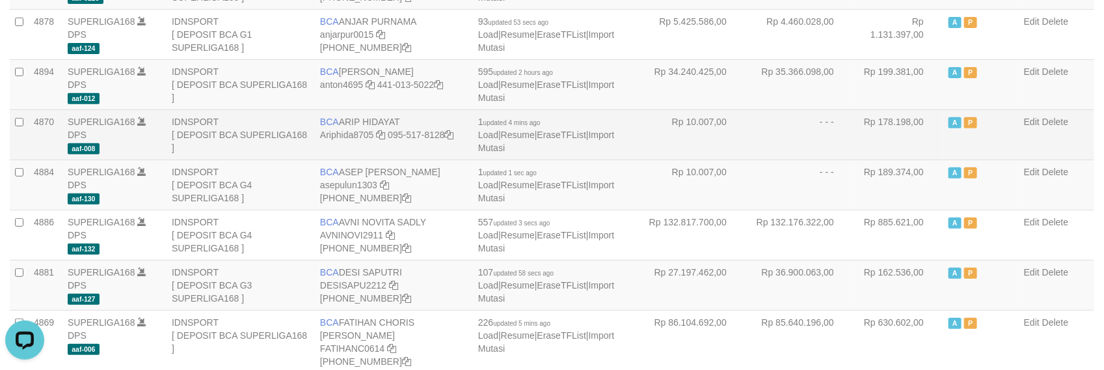
click at [852, 150] on td "- - -" at bounding box center [799, 134] width 107 height 50
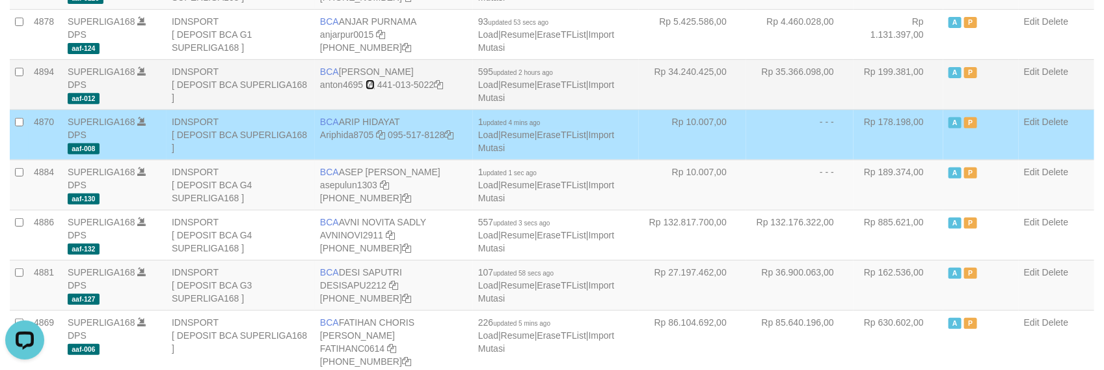
click at [369, 83] on icon at bounding box center [370, 84] width 9 height 9
drag, startPoint x: 736, startPoint y: 163, endPoint x: 675, endPoint y: 154, distance: 61.7
click at [732, 163] on td "Rp 10.007,00" at bounding box center [692, 184] width 107 height 50
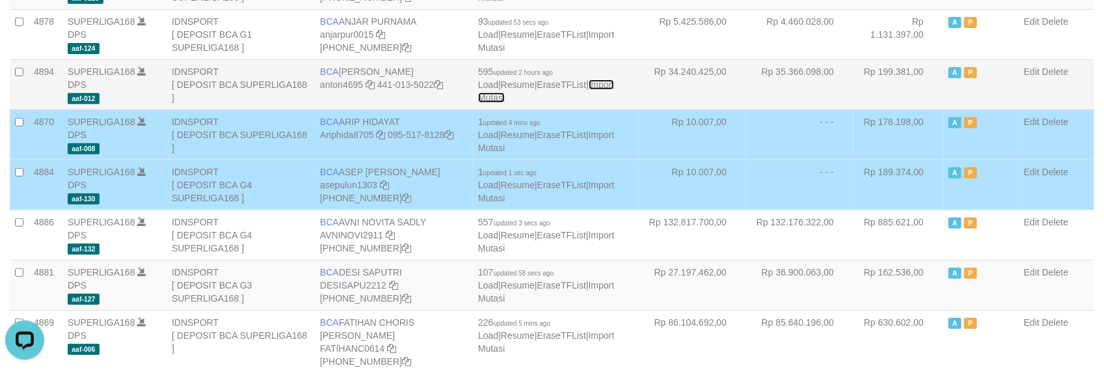
click at [614, 81] on link "Import Mutasi" at bounding box center [546, 90] width 136 height 23
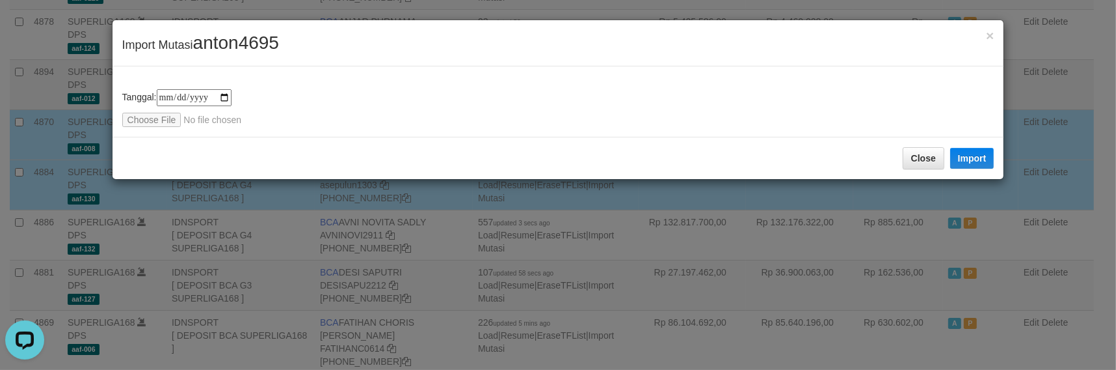
type input "**********"
click at [977, 156] on button "Import" at bounding box center [973, 158] width 44 height 21
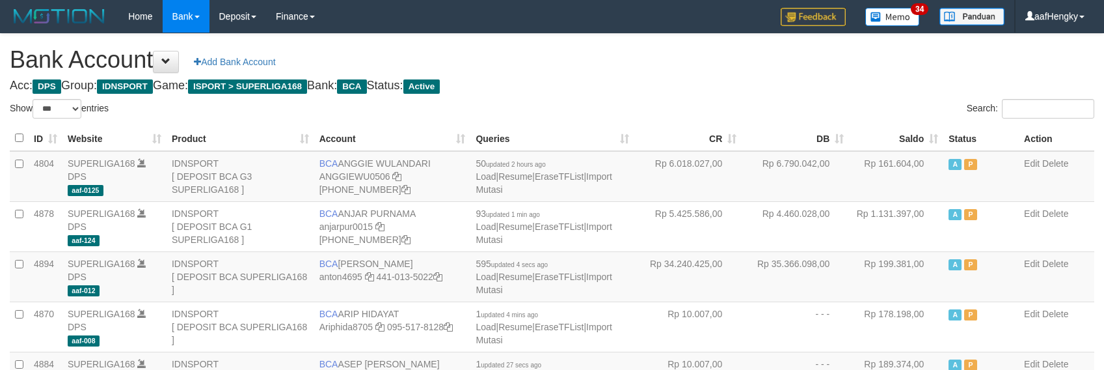
select select "***"
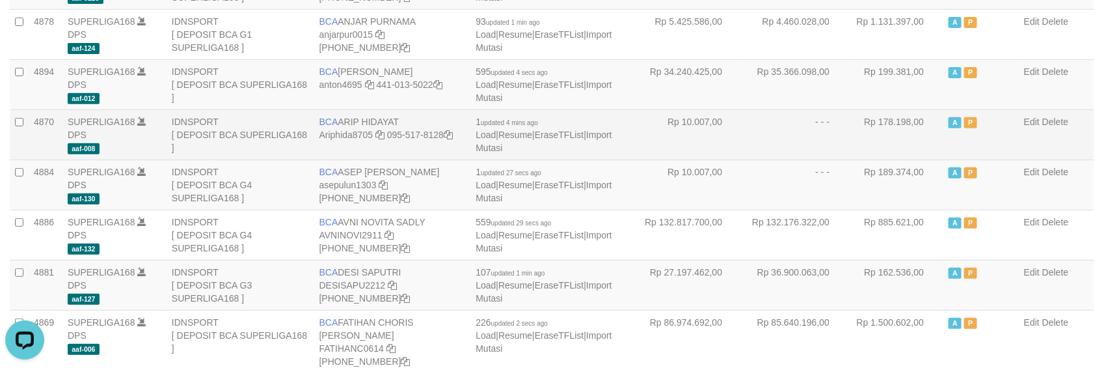
click at [743, 148] on td "- - -" at bounding box center [795, 134] width 107 height 50
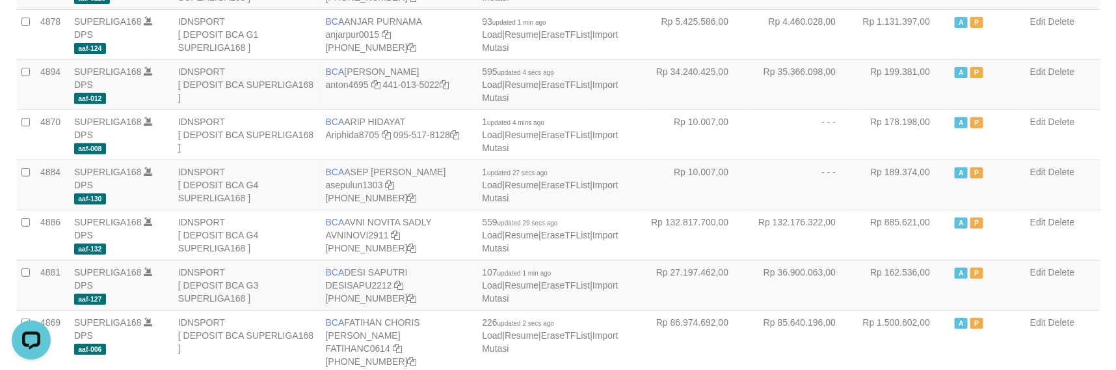
scroll to position [556, 0]
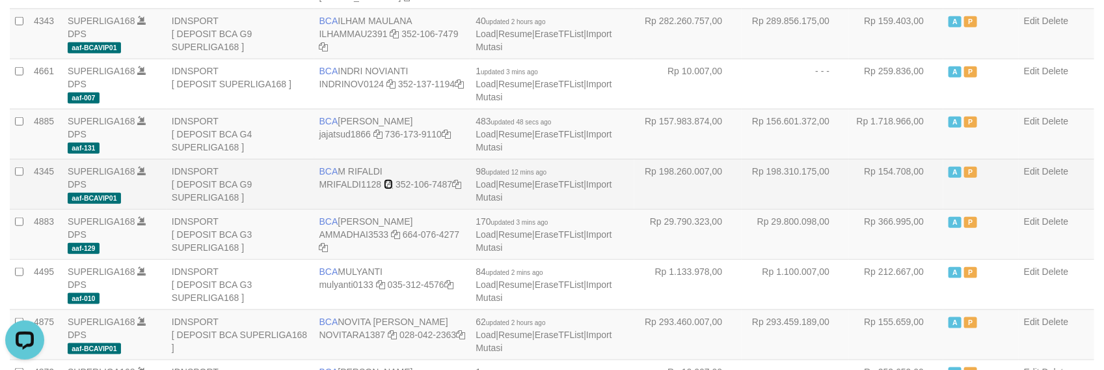
click at [387, 183] on icon at bounding box center [388, 184] width 9 height 9
drag, startPoint x: 826, startPoint y: 166, endPoint x: 709, endPoint y: 193, distance: 120.1
click at [798, 179] on td "Rp 198.310.175,00" at bounding box center [795, 184] width 107 height 50
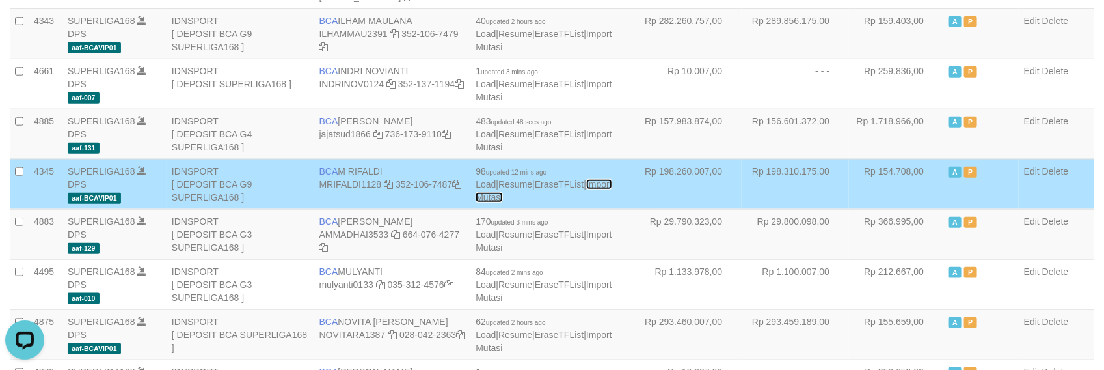
click at [603, 187] on link "Import Mutasi" at bounding box center [544, 190] width 136 height 23
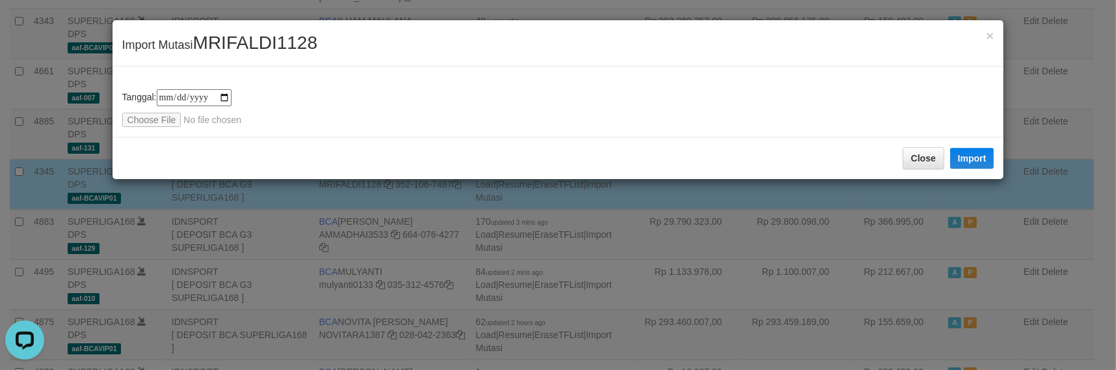
type input "**********"
click at [973, 156] on button "Import" at bounding box center [973, 158] width 44 height 21
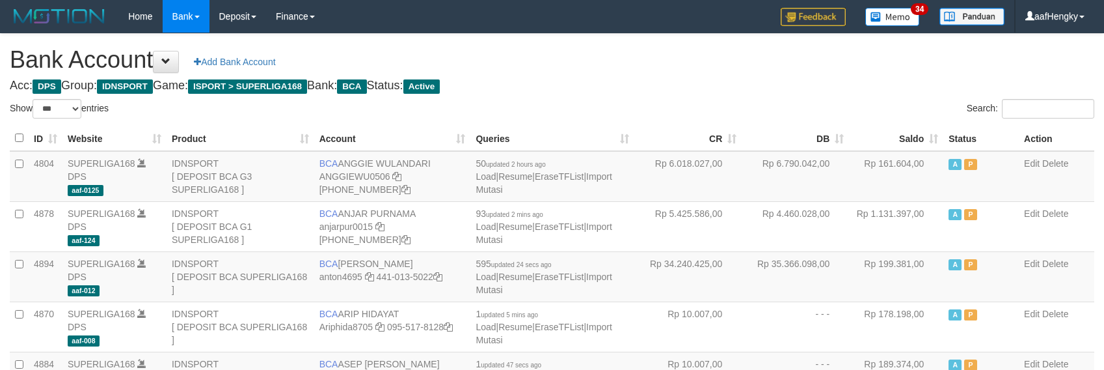
select select "***"
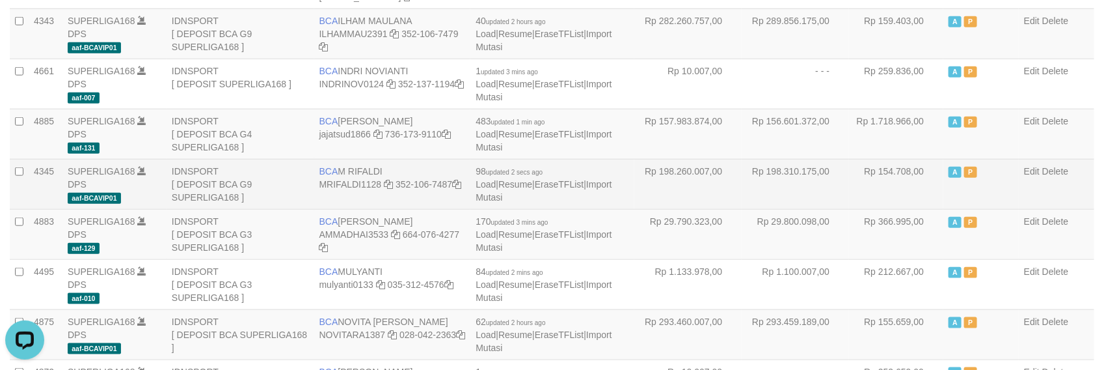
drag, startPoint x: 814, startPoint y: 167, endPoint x: 813, endPoint y: 160, distance: 6.5
click at [813, 160] on td "Rp 198.310.175,00" at bounding box center [795, 184] width 107 height 50
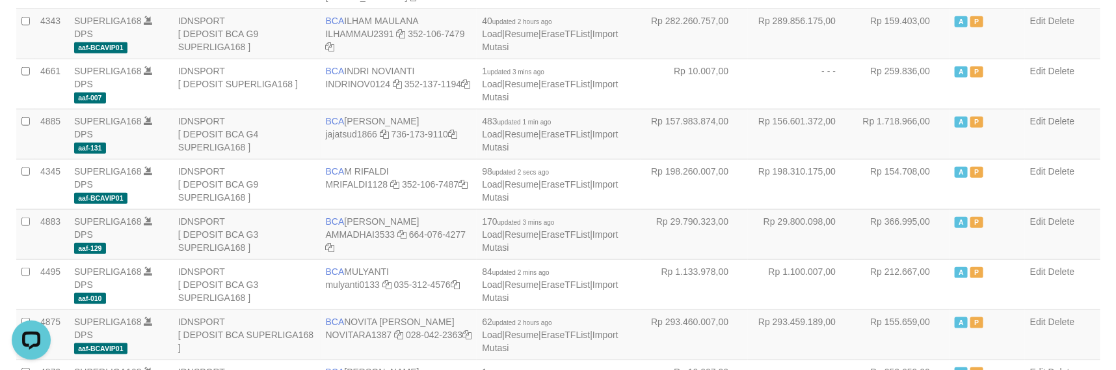
scroll to position [958, 0]
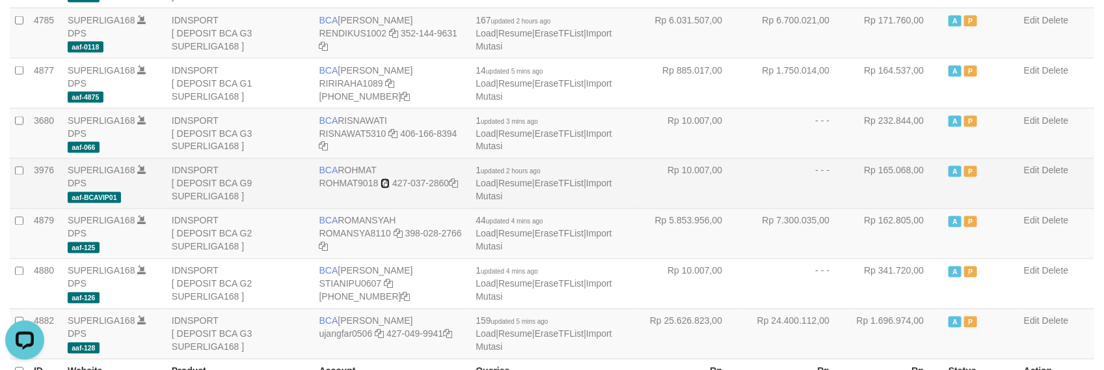
click at [385, 183] on icon at bounding box center [385, 183] width 9 height 9
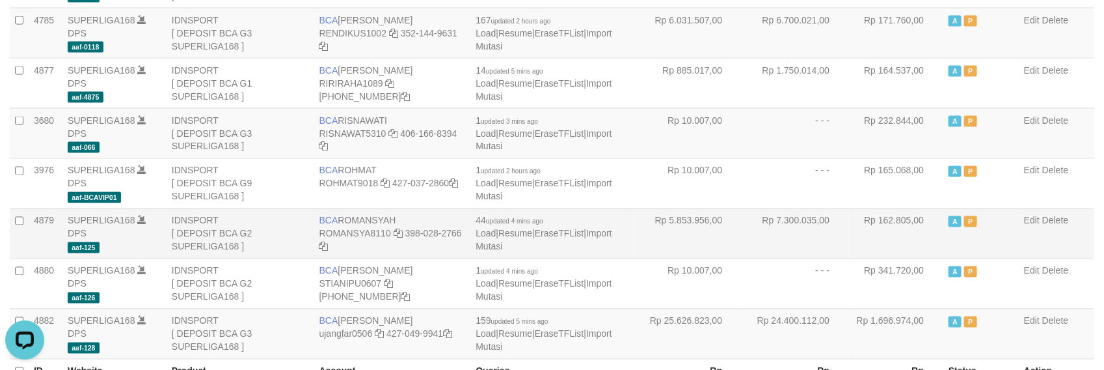
drag, startPoint x: 877, startPoint y: 196, endPoint x: 719, endPoint y: 211, distance: 158.9
click at [858, 202] on td "Rp 165.068,00" at bounding box center [896, 183] width 94 height 50
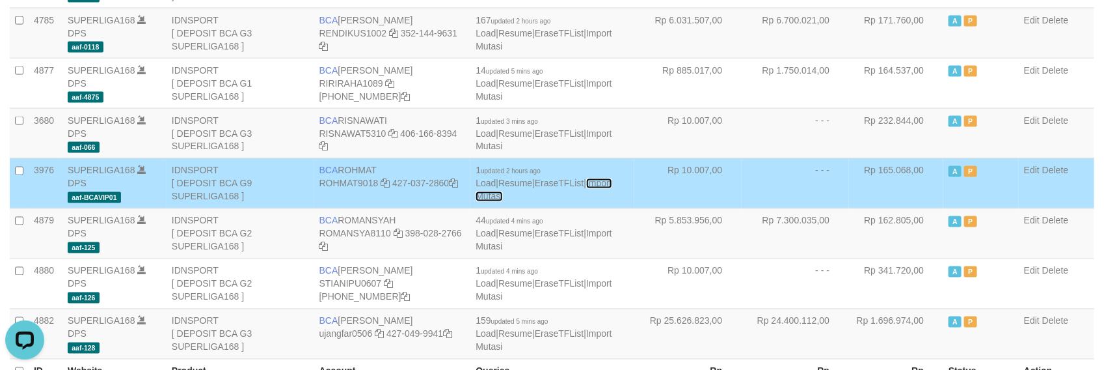
click at [609, 189] on link "Import Mutasi" at bounding box center [544, 189] width 136 height 23
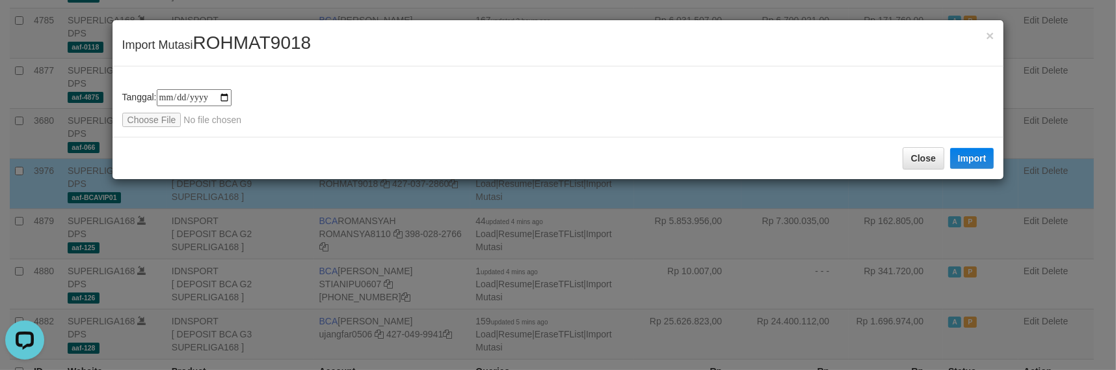
type input "**********"
drag, startPoint x: 980, startPoint y: 154, endPoint x: 548, endPoint y: 132, distance: 432.5
click at [978, 154] on button "Import" at bounding box center [973, 158] width 44 height 21
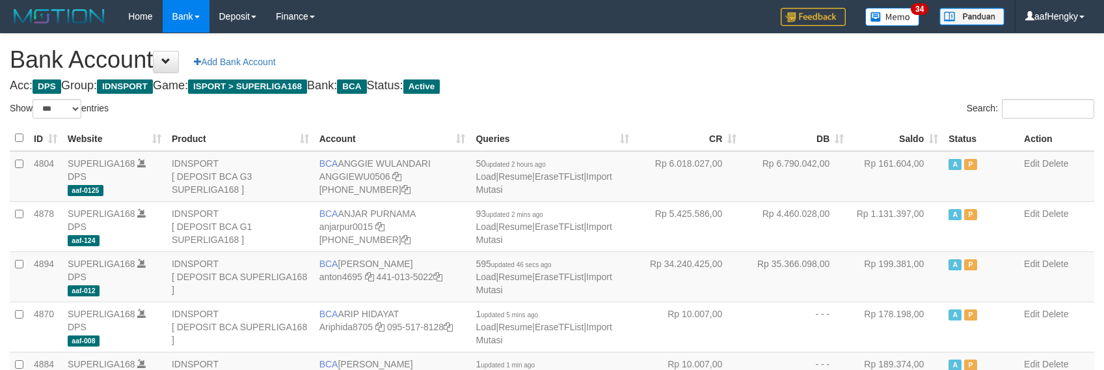
select select "***"
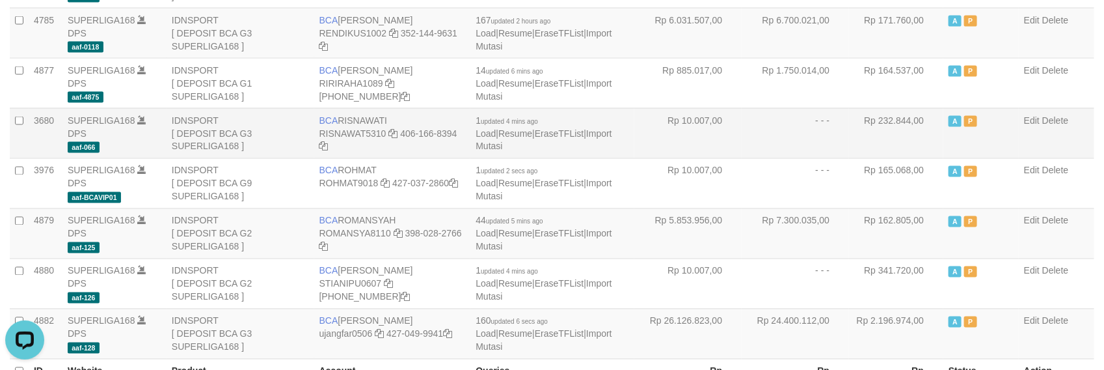
click at [935, 124] on td "Rp 232.844,00" at bounding box center [896, 133] width 94 height 50
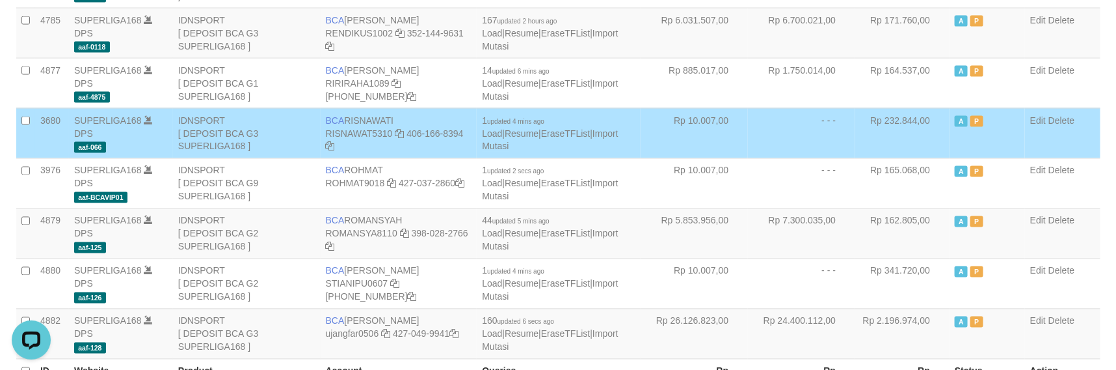
scroll to position [405, 0]
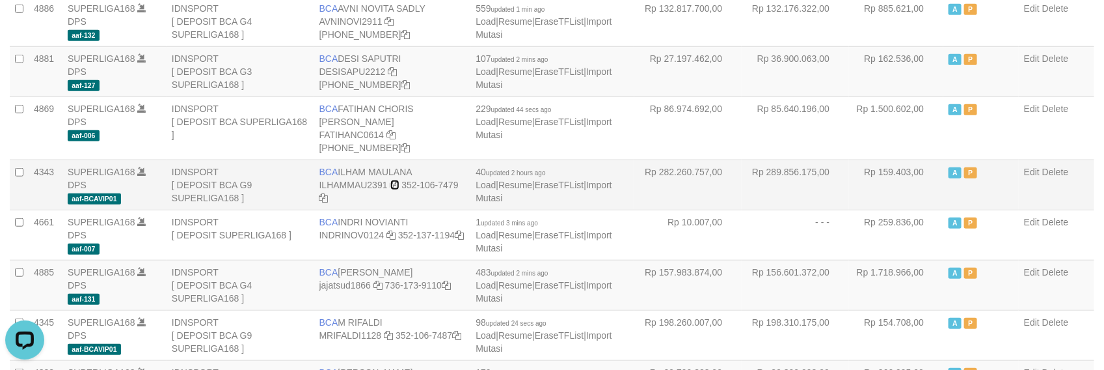
click at [394, 185] on icon at bounding box center [394, 184] width 9 height 9
drag, startPoint x: 880, startPoint y: 168, endPoint x: 777, endPoint y: 195, distance: 105.7
click at [856, 170] on td "Rp 159.403,00" at bounding box center [896, 184] width 94 height 50
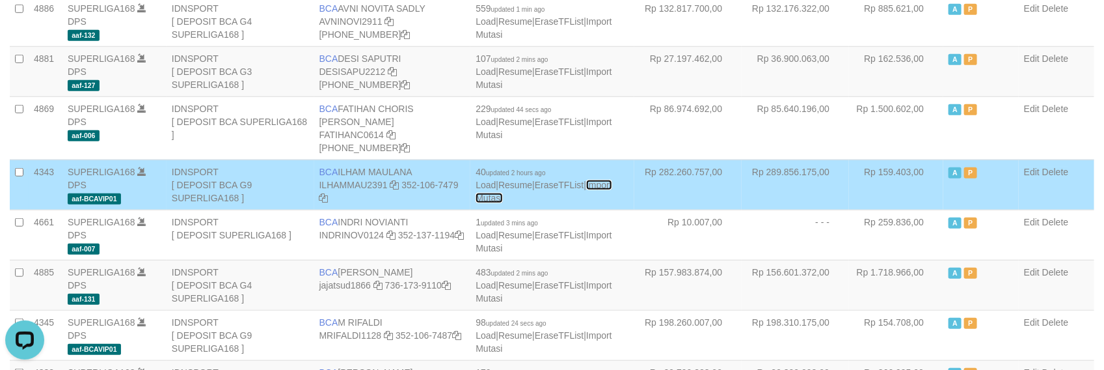
click at [606, 182] on link "Import Mutasi" at bounding box center [544, 191] width 136 height 23
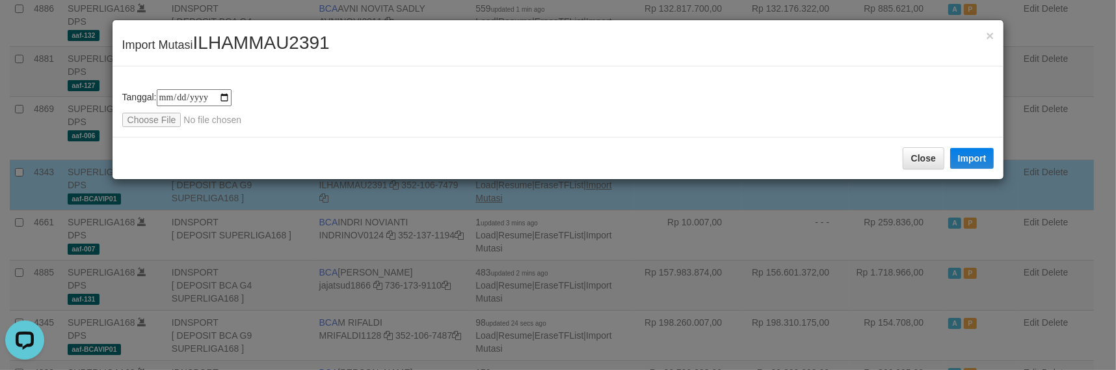
type input "**********"
click at [967, 152] on button "Import" at bounding box center [973, 158] width 44 height 21
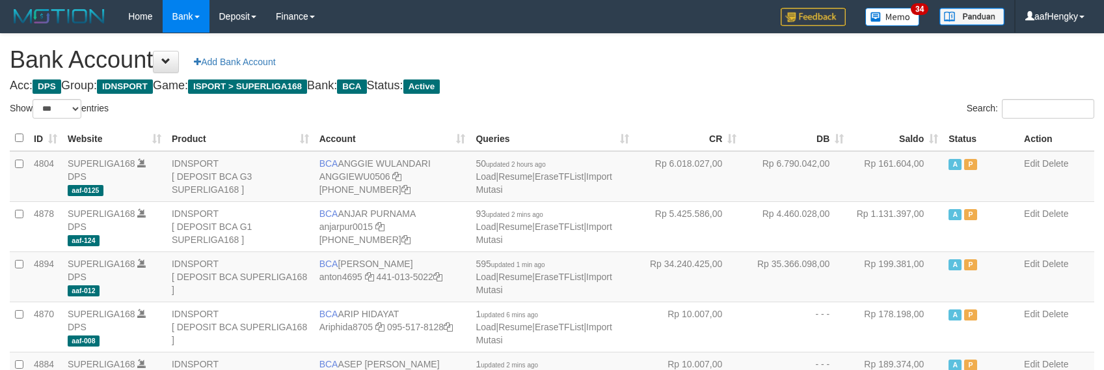
select select "***"
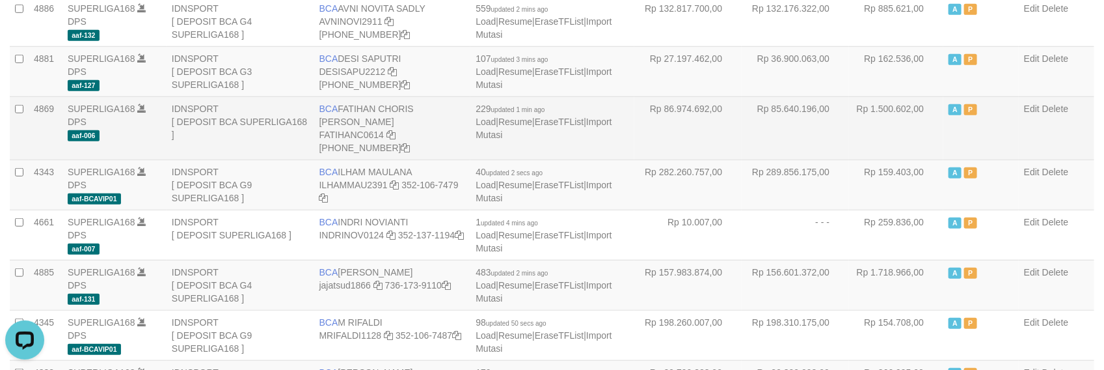
click at [851, 116] on td "Rp 1.500.602,00" at bounding box center [896, 127] width 94 height 63
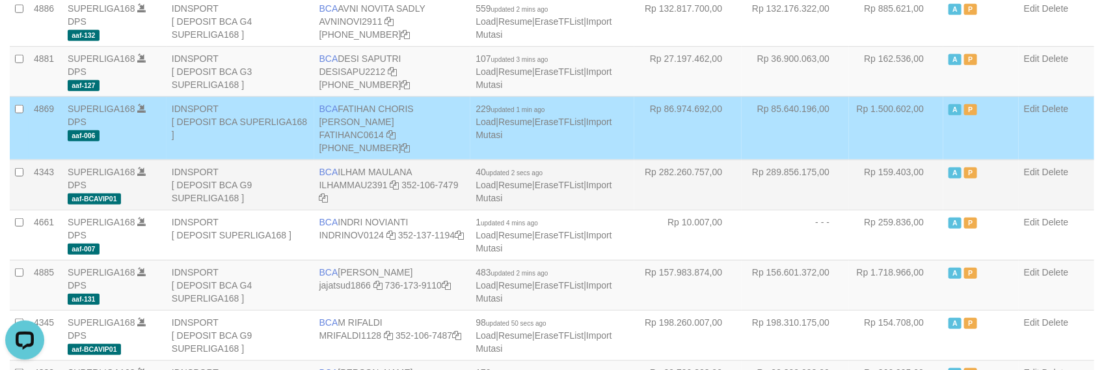
drag, startPoint x: 681, startPoint y: 163, endPoint x: 712, endPoint y: 161, distance: 31.9
click at [707, 161] on td "Rp 282.260.757,00" at bounding box center [687, 184] width 107 height 50
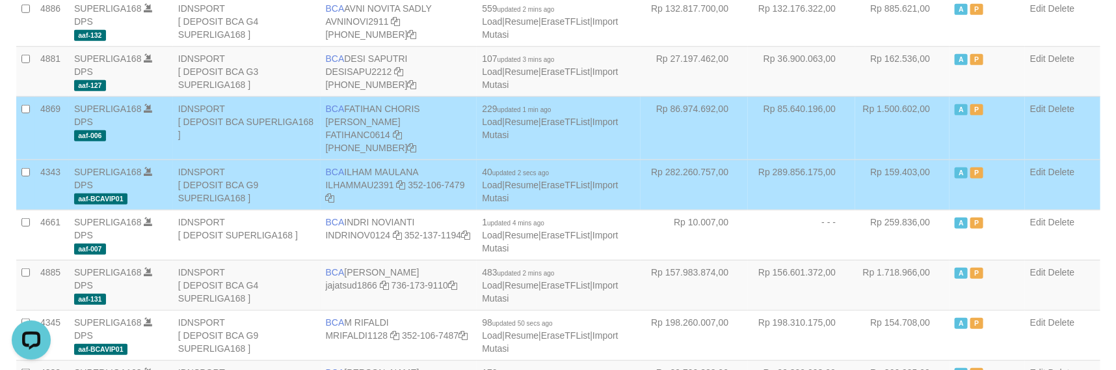
scroll to position [707, 0]
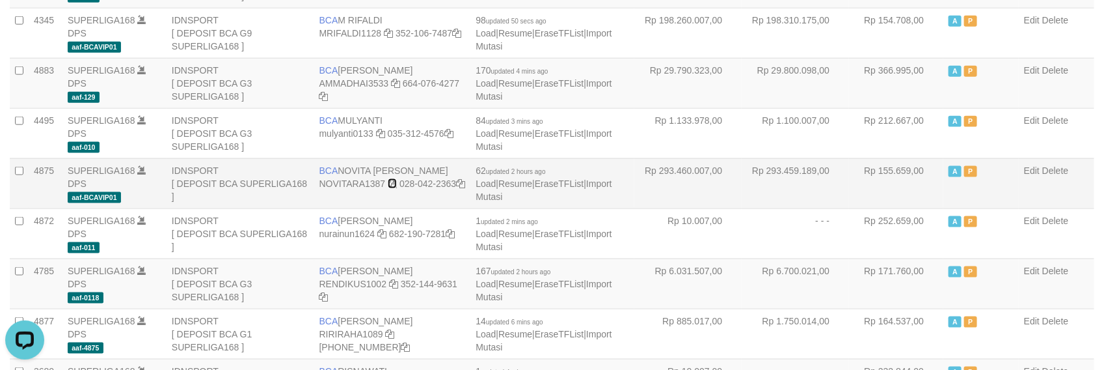
click at [394, 185] on icon at bounding box center [392, 183] width 9 height 9
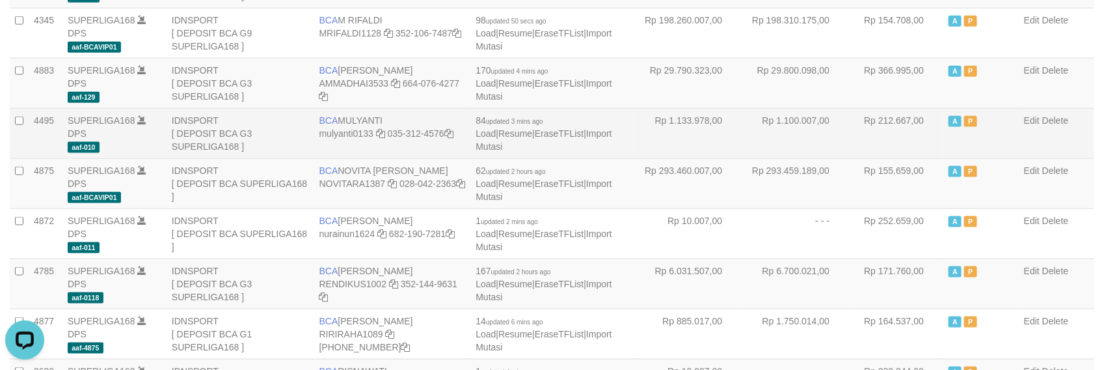
drag, startPoint x: 893, startPoint y: 143, endPoint x: 851, endPoint y: 150, distance: 42.1
click at [892, 147] on td "Rp 212.667,00" at bounding box center [896, 133] width 94 height 50
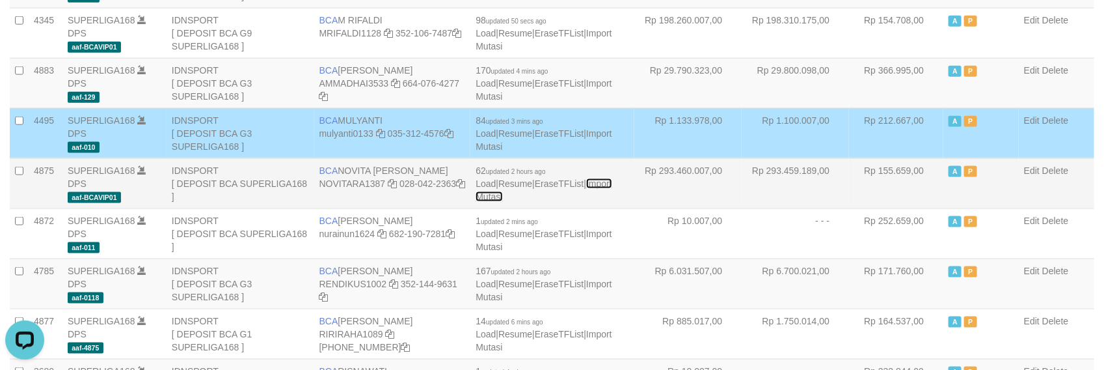
click at [609, 185] on link "Import Mutasi" at bounding box center [544, 189] width 136 height 23
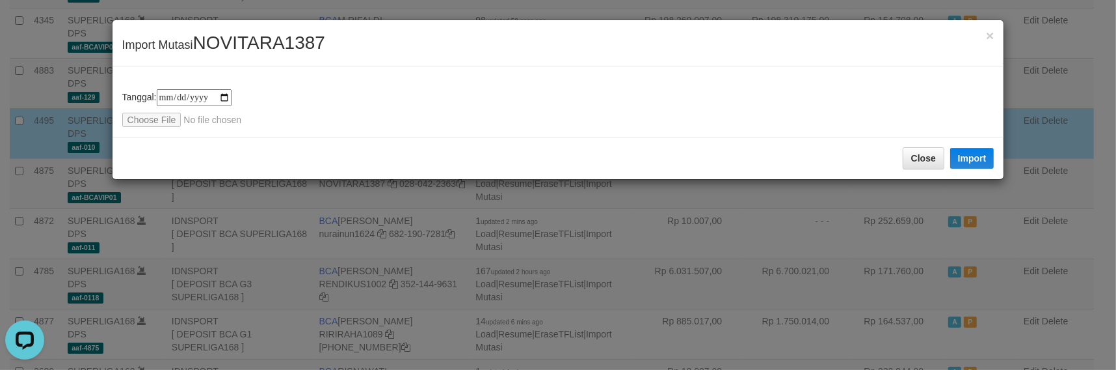
type input "**********"
click at [966, 150] on button "Import" at bounding box center [973, 158] width 44 height 21
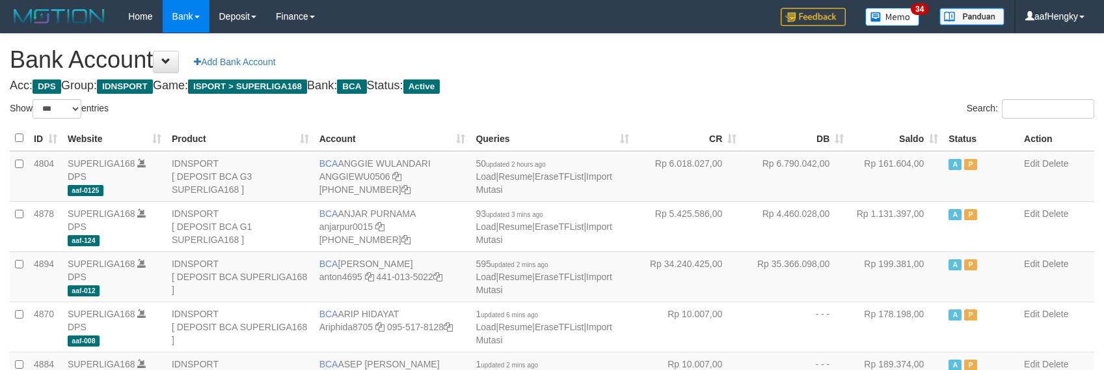
select select "***"
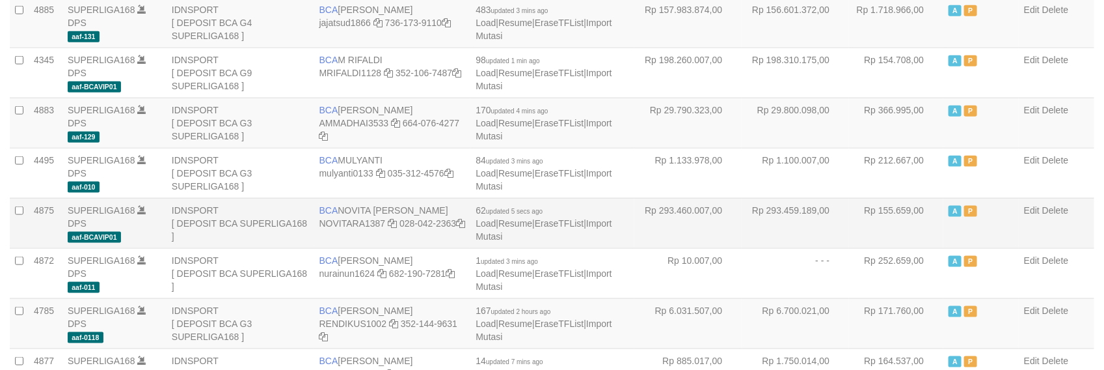
click at [709, 230] on td "Rp 293.460.007,00" at bounding box center [687, 223] width 107 height 50
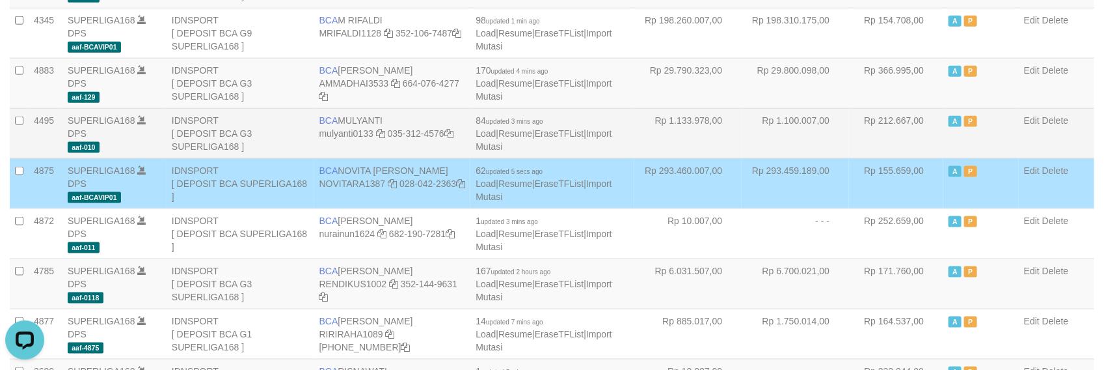
drag, startPoint x: 746, startPoint y: 142, endPoint x: 743, endPoint y: 128, distance: 14.7
click at [746, 135] on td "Rp 1.100.007,00" at bounding box center [795, 133] width 107 height 50
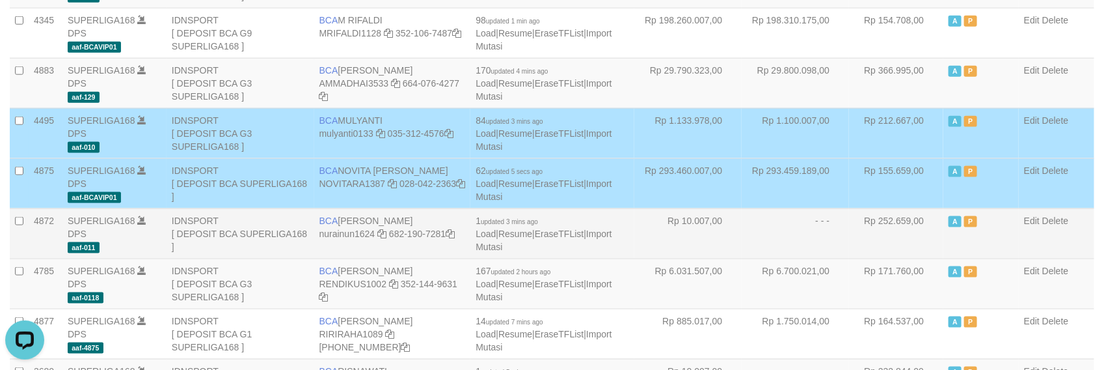
click at [783, 219] on td "- - -" at bounding box center [795, 233] width 107 height 50
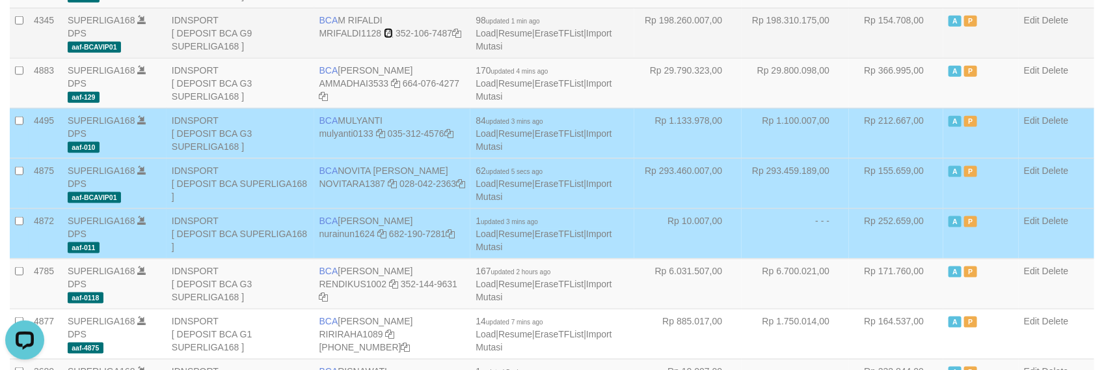
click at [386, 31] on icon at bounding box center [388, 33] width 9 height 9
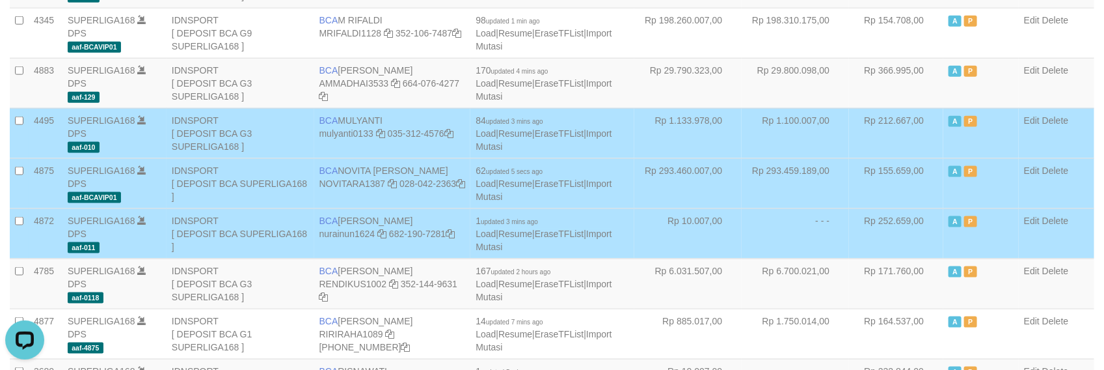
drag, startPoint x: 899, startPoint y: 236, endPoint x: 873, endPoint y: 238, distance: 25.4
click at [895, 238] on td "Rp 252.659,00" at bounding box center [896, 233] width 94 height 50
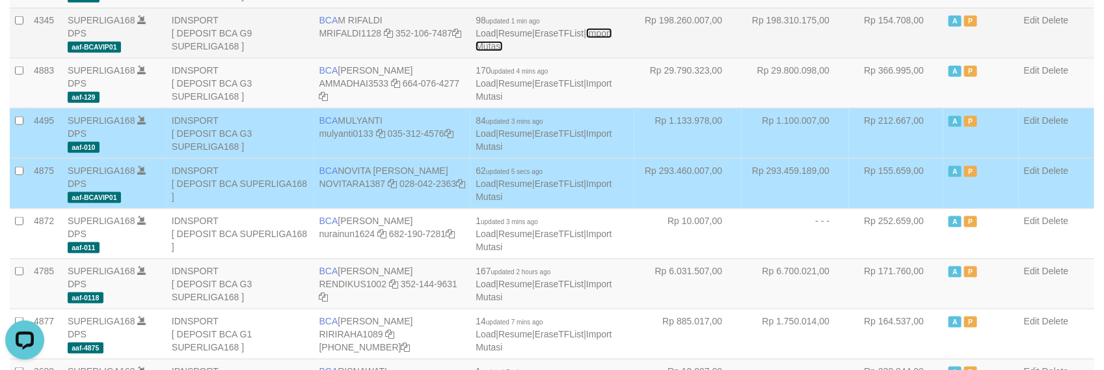
click at [610, 33] on link "Import Mutasi" at bounding box center [544, 39] width 136 height 23
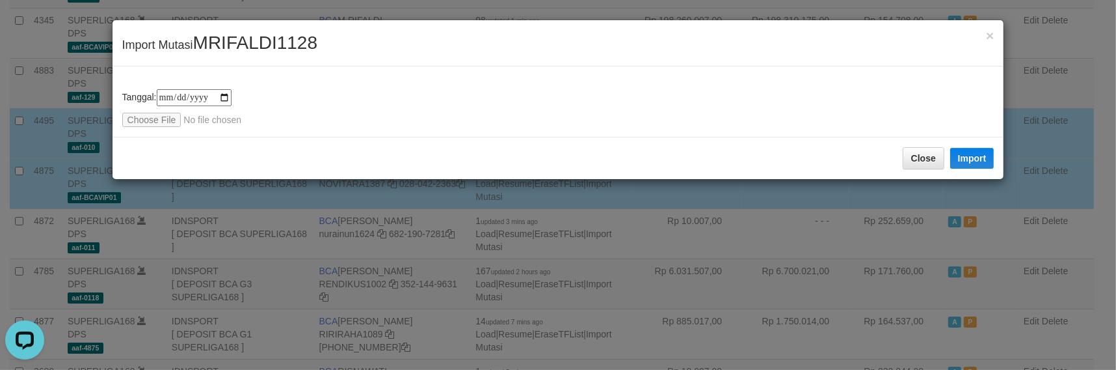
type input "**********"
click at [967, 150] on button "Import" at bounding box center [973, 158] width 44 height 21
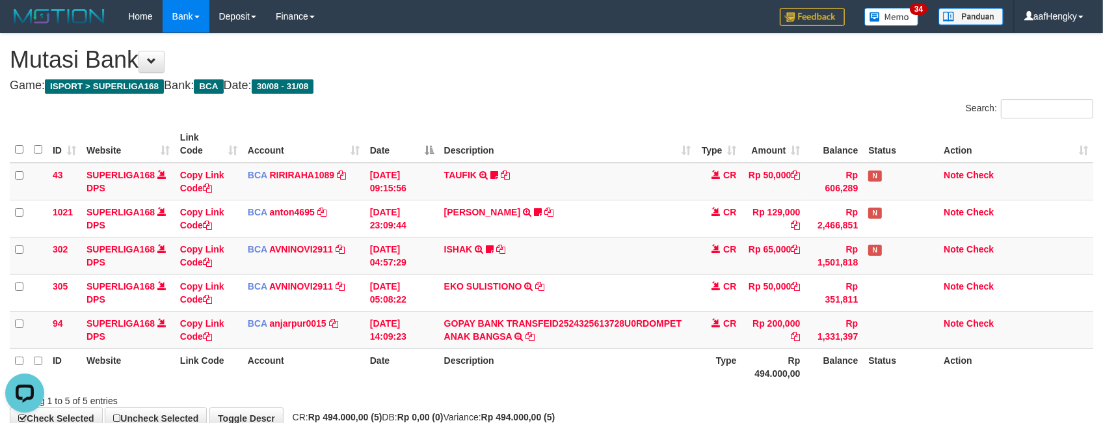
click at [614, 101] on div "Search:" at bounding box center [827, 110] width 532 height 23
drag, startPoint x: 614, startPoint y: 101, endPoint x: 988, endPoint y: 420, distance: 491.5
click at [617, 104] on div "Search:" at bounding box center [827, 110] width 532 height 23
click at [954, 326] on link "Note" at bounding box center [954, 323] width 20 height 10
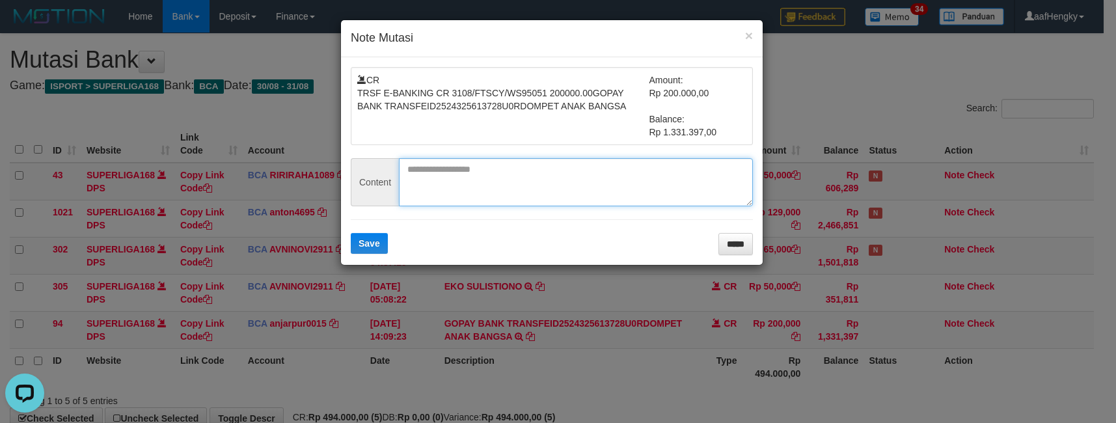
click at [537, 190] on textarea at bounding box center [576, 182] width 354 height 48
paste textarea "********"
type textarea "********"
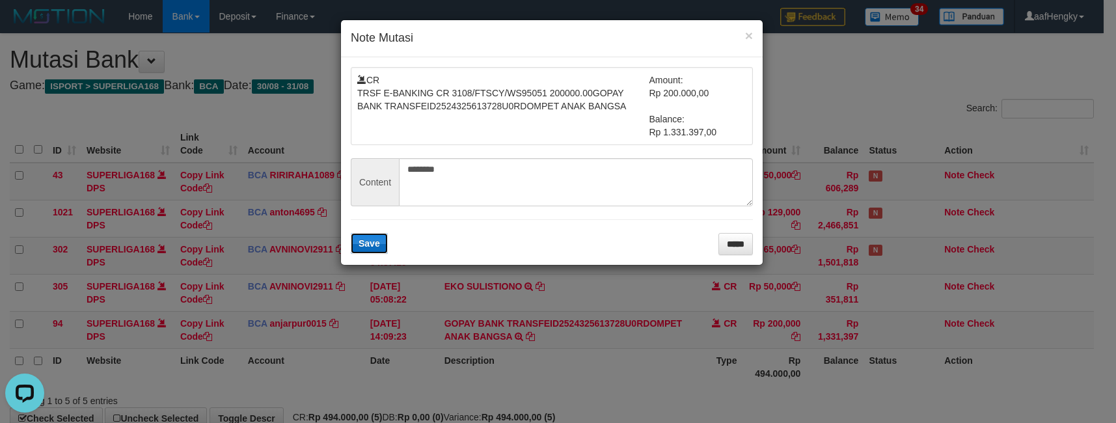
click at [377, 233] on button "Save" at bounding box center [369, 243] width 37 height 21
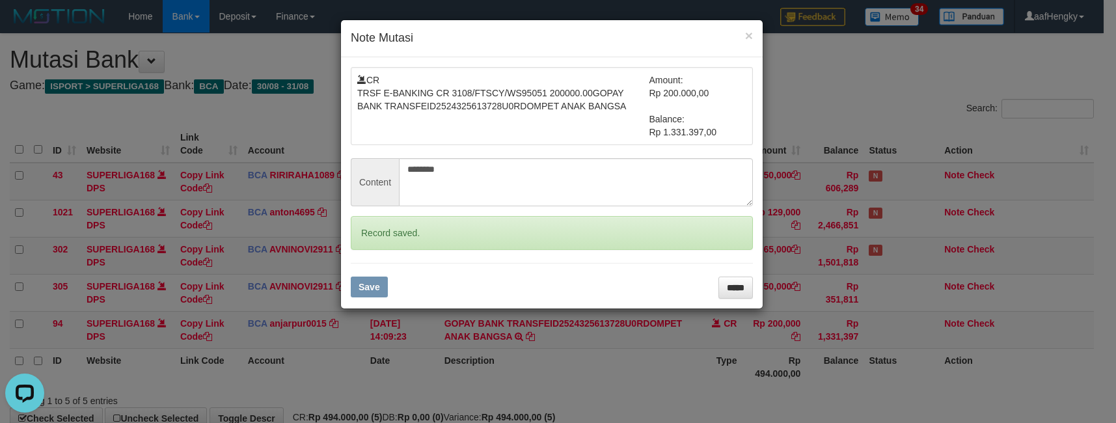
click at [740, 352] on div "× Note Mutasi CR TRSF E-BANKING CR 3108/FTSCY/WS95051 200000.00GOPAY BANK TRANS…" at bounding box center [558, 211] width 1116 height 423
